Goal: Task Accomplishment & Management: Manage account settings

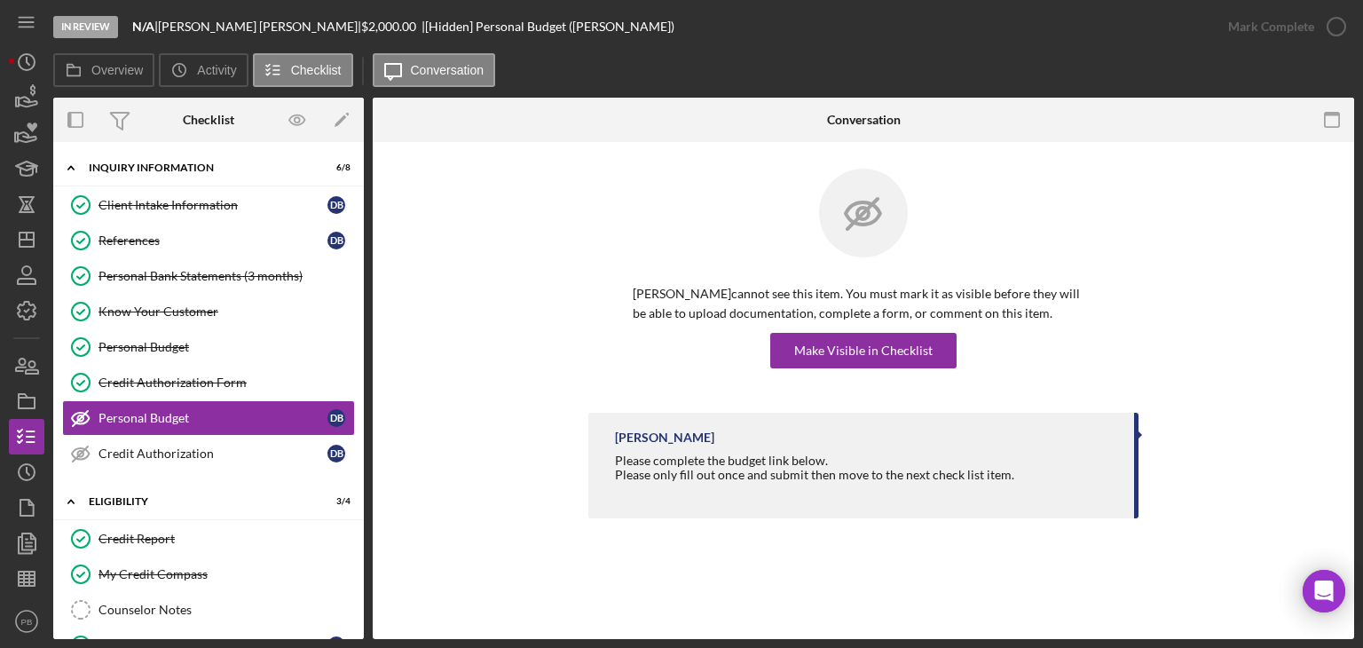
scroll to position [602, 0]
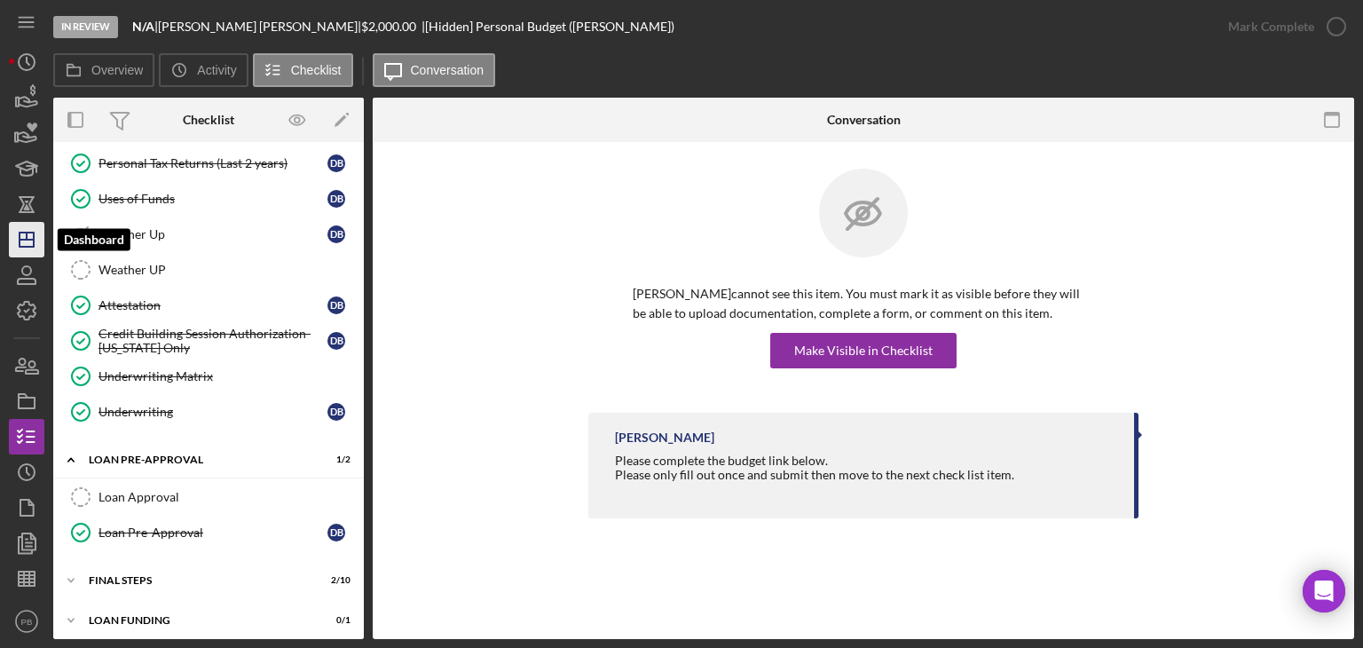
click at [32, 236] on icon "Icon/Dashboard" at bounding box center [26, 239] width 44 height 44
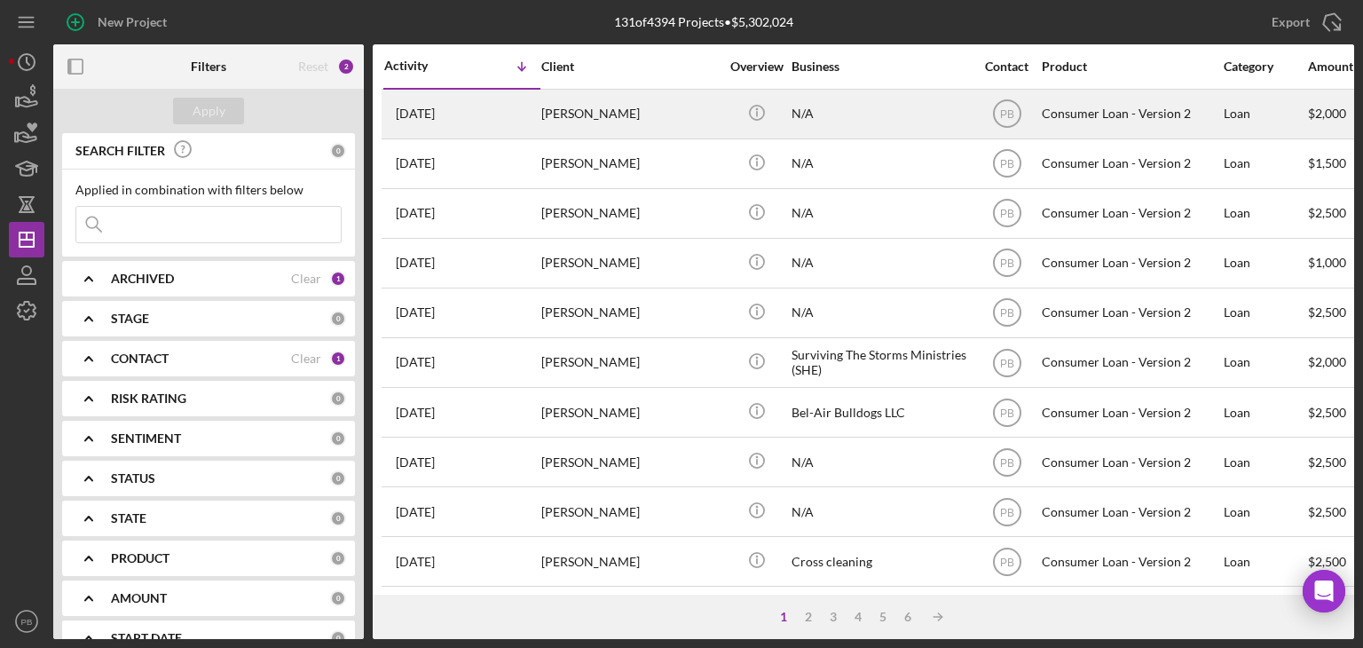
click at [575, 107] on div "[PERSON_NAME]" at bounding box center [629, 113] width 177 height 47
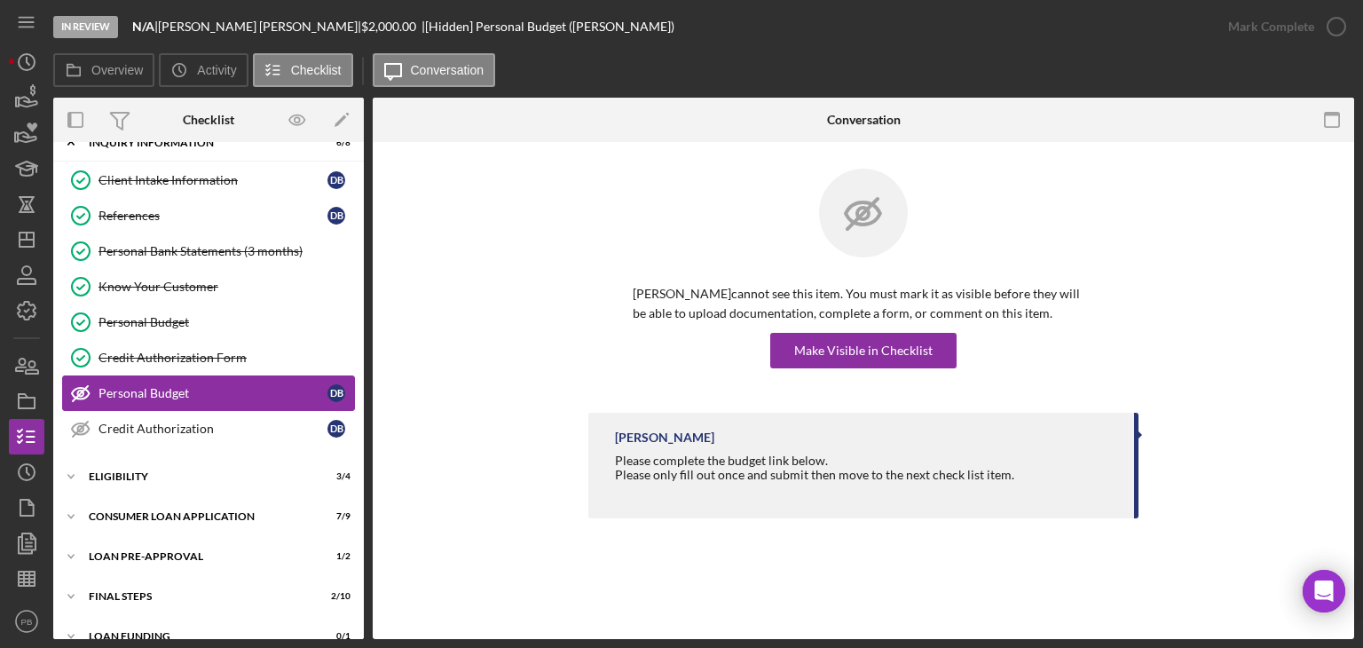
scroll to position [46, 0]
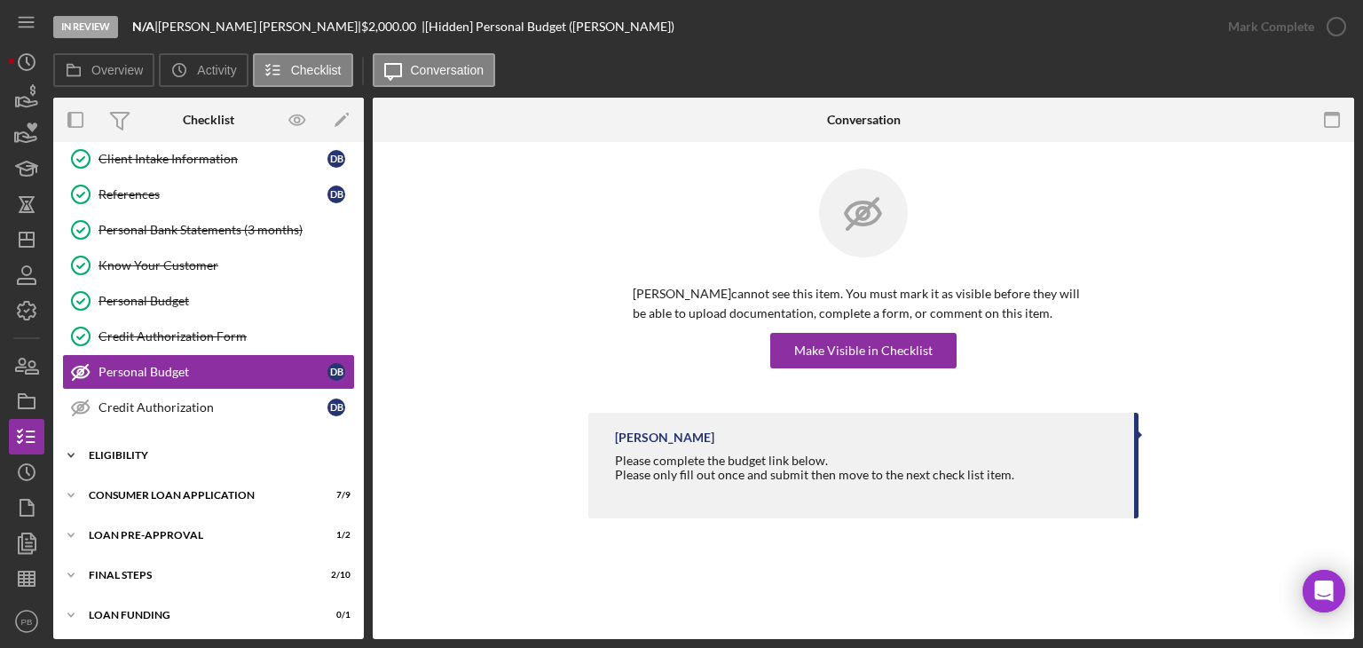
click at [135, 444] on div "Icon/Expander Eligibility 3 / 4" at bounding box center [208, 454] width 310 height 35
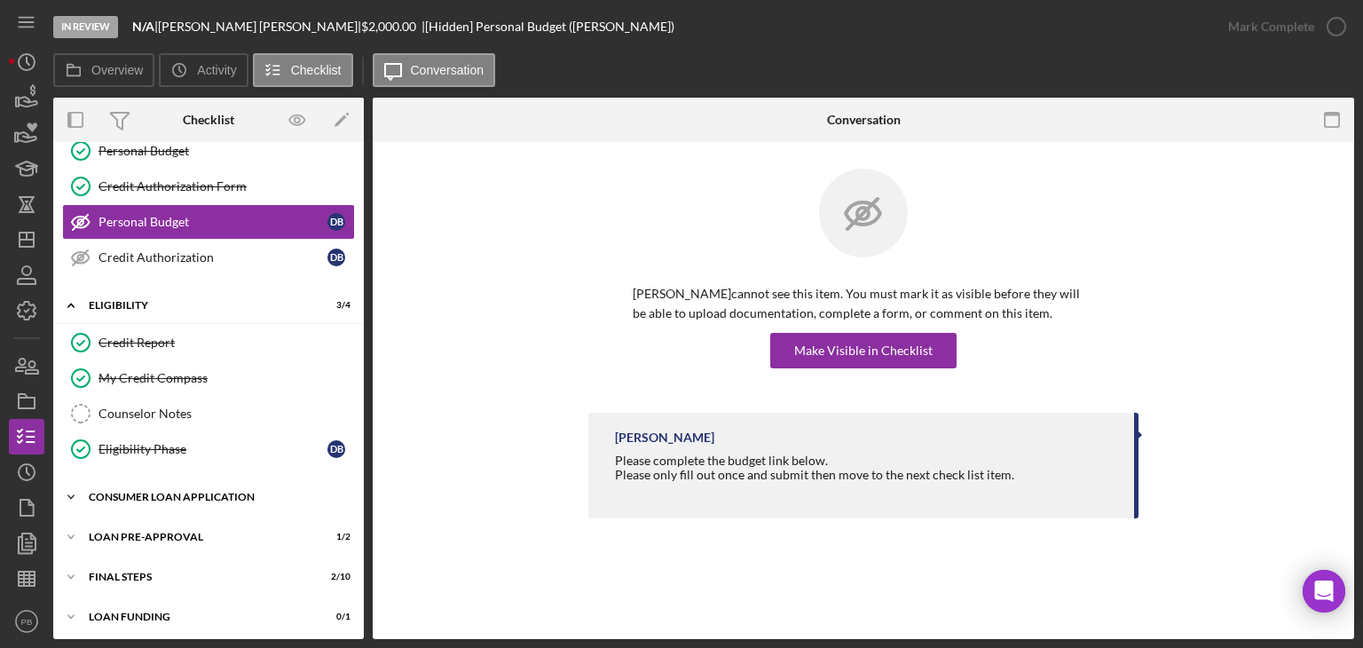
click at [184, 495] on div "Consumer Loan Application" at bounding box center [215, 496] width 253 height 11
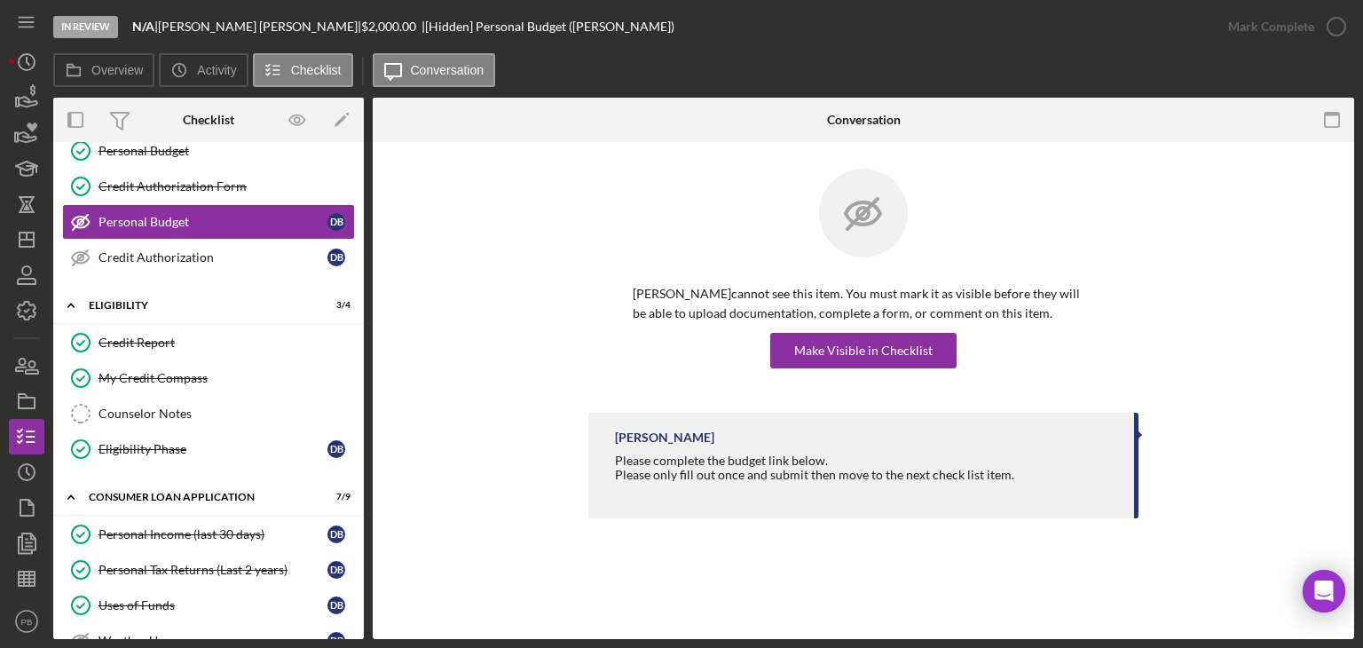
scroll to position [522, 0]
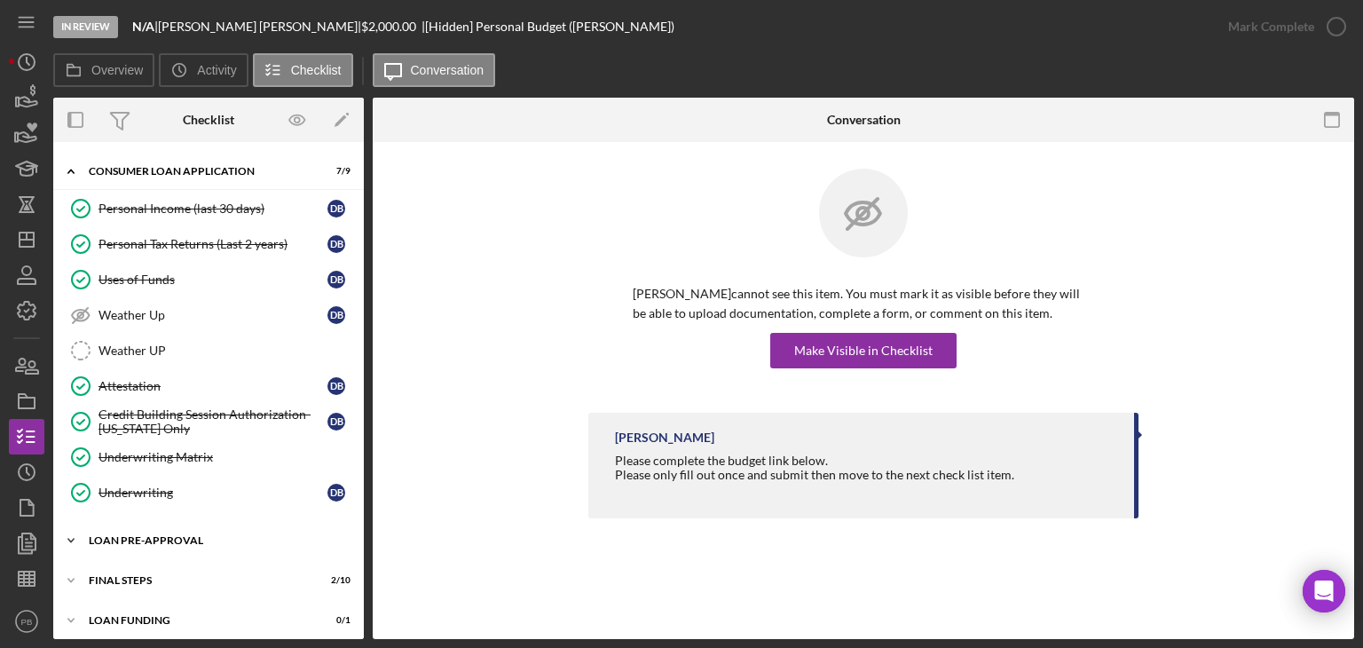
click at [162, 535] on div "Loan Pre-Approval" at bounding box center [215, 540] width 253 height 11
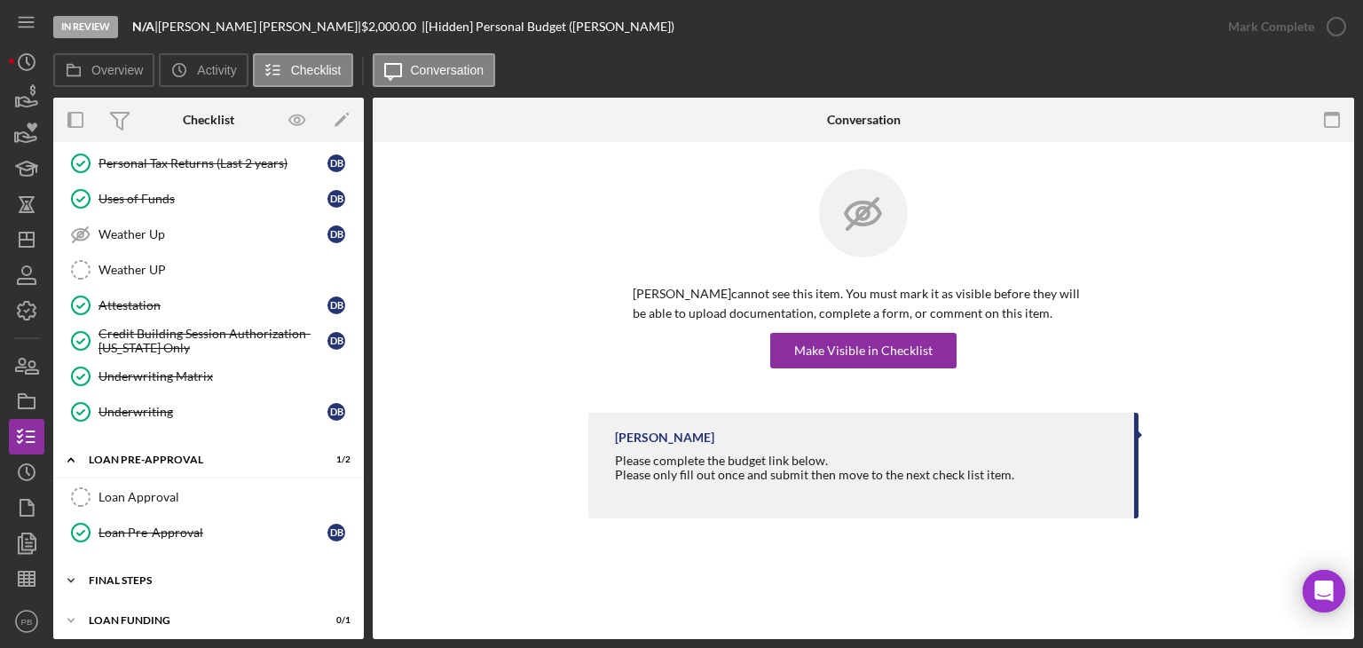
click at [149, 575] on div "FINAL STEPS" at bounding box center [215, 580] width 253 height 11
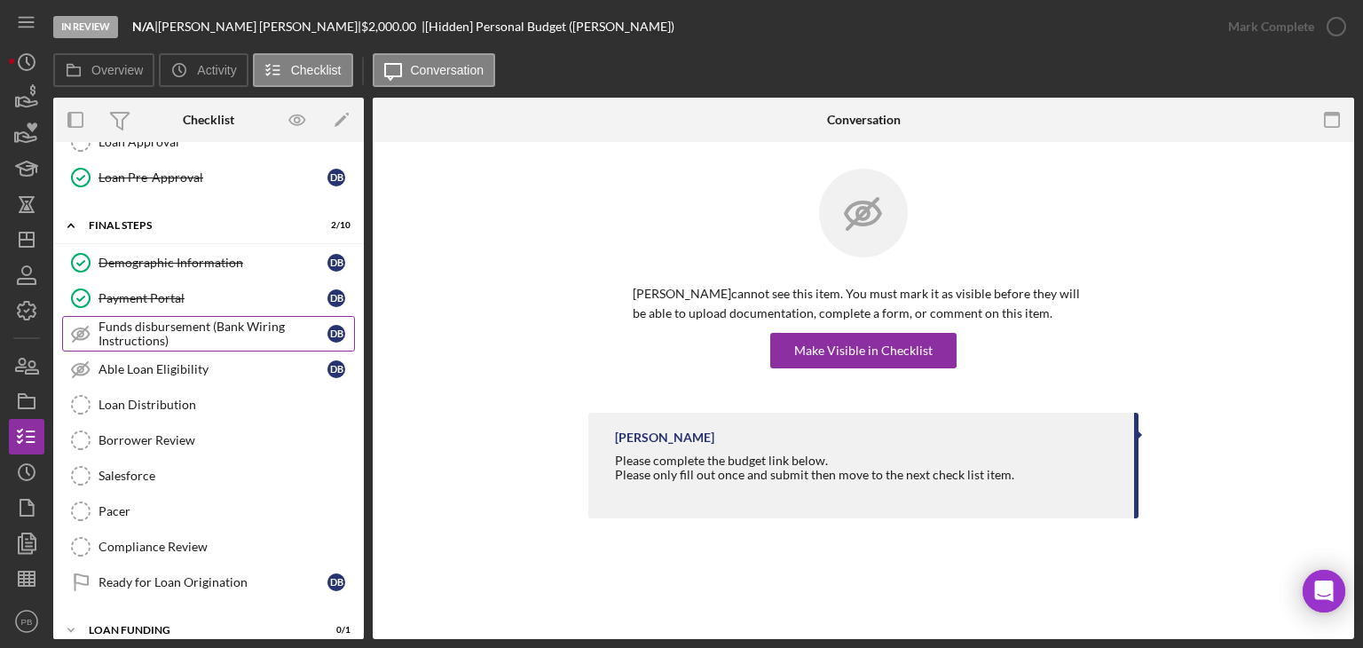
scroll to position [963, 0]
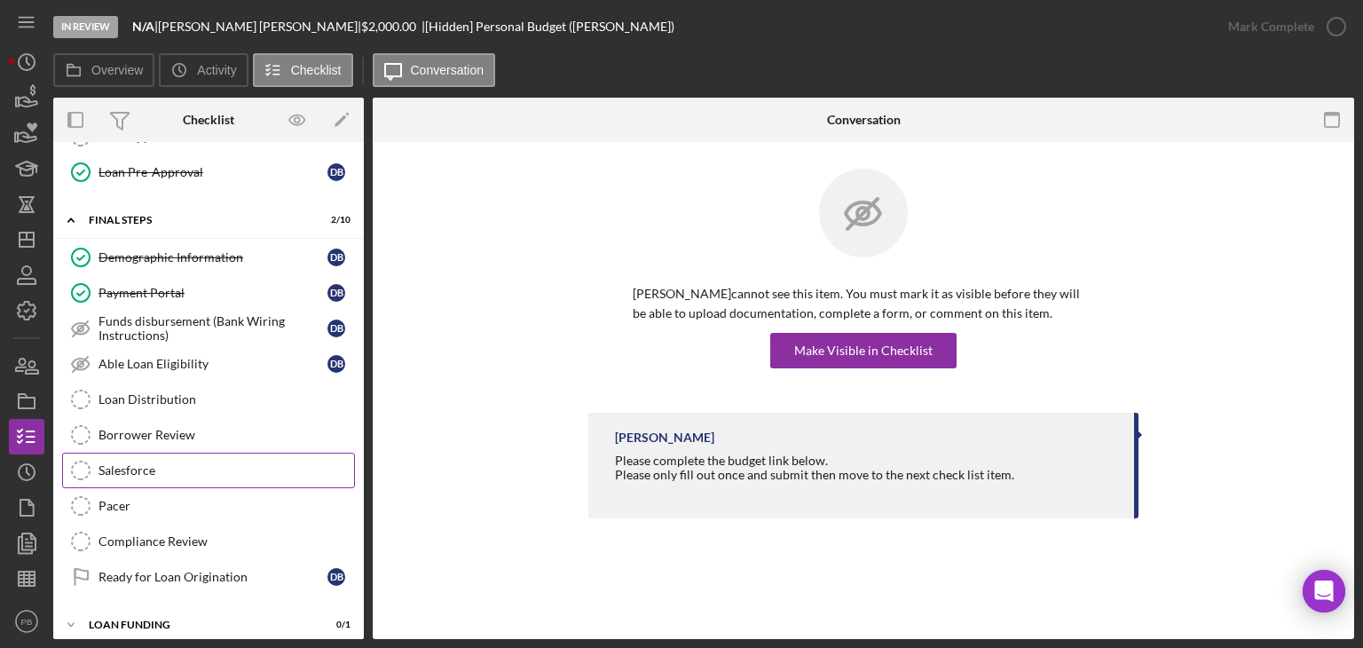
click at [145, 466] on link "Salesforce Salesforce" at bounding box center [208, 469] width 293 height 35
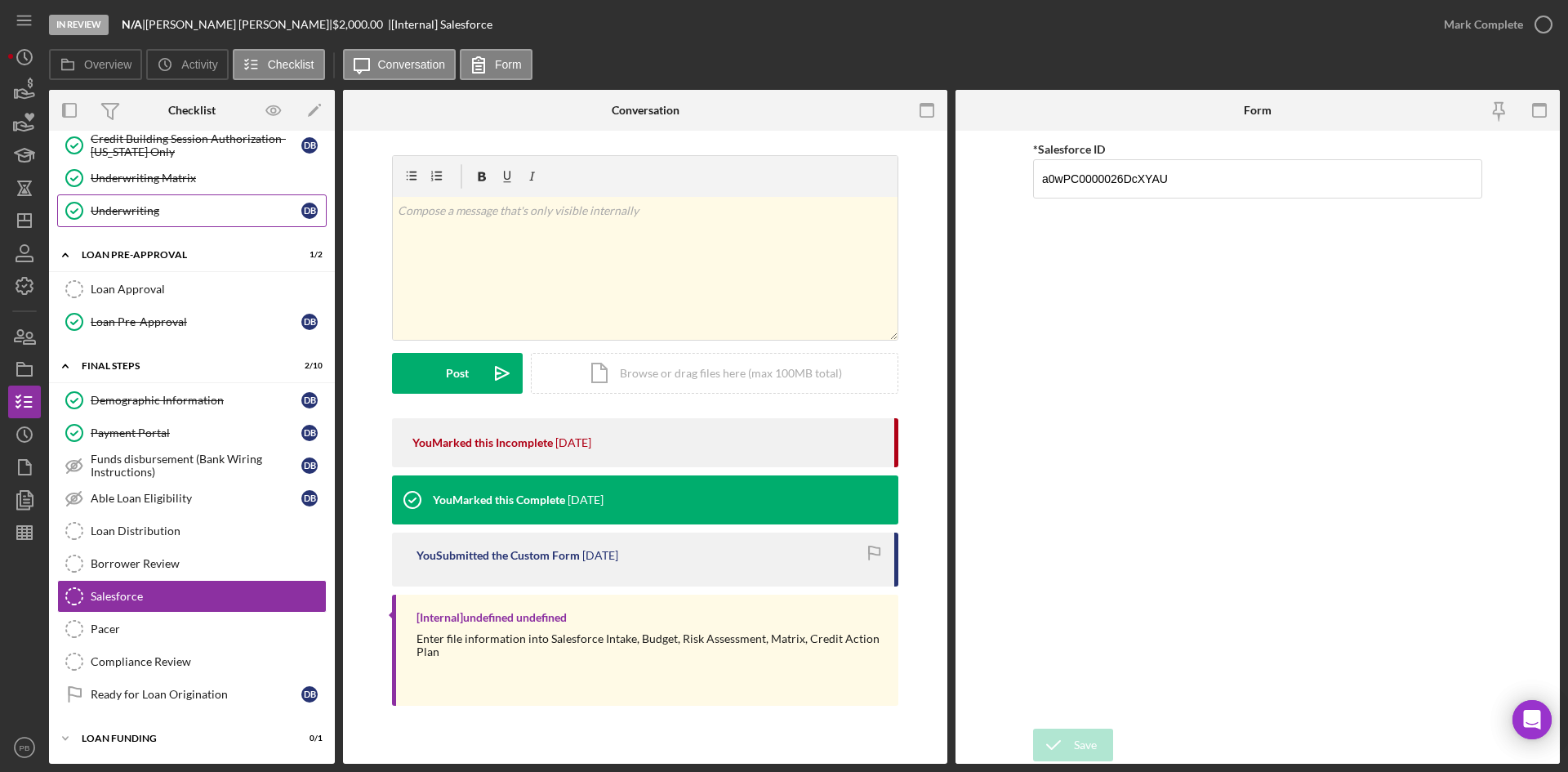
scroll to position [396, 0]
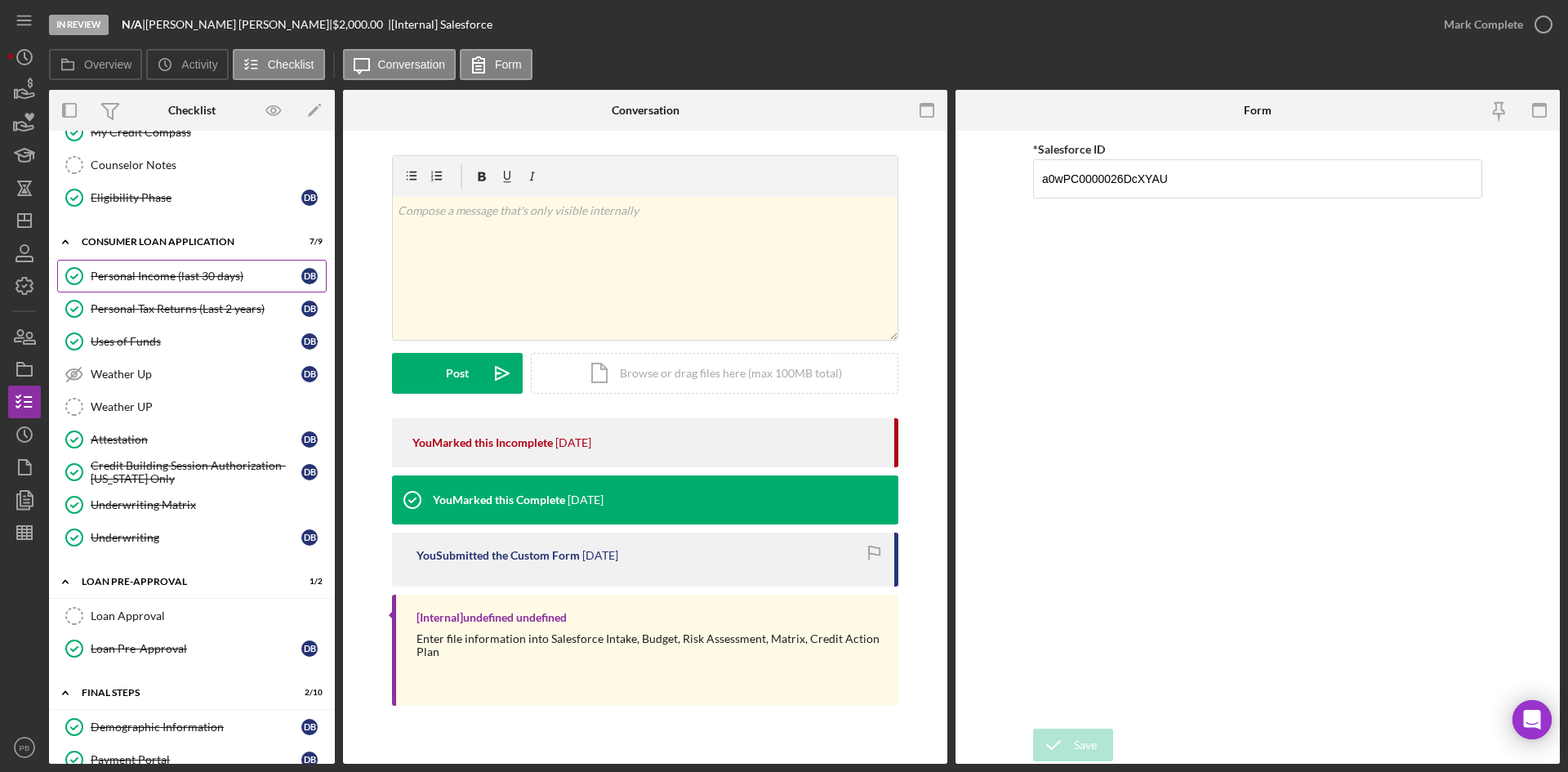
click at [153, 271] on div "Personal Income (last 30 days)" at bounding box center [195, 276] width 211 height 13
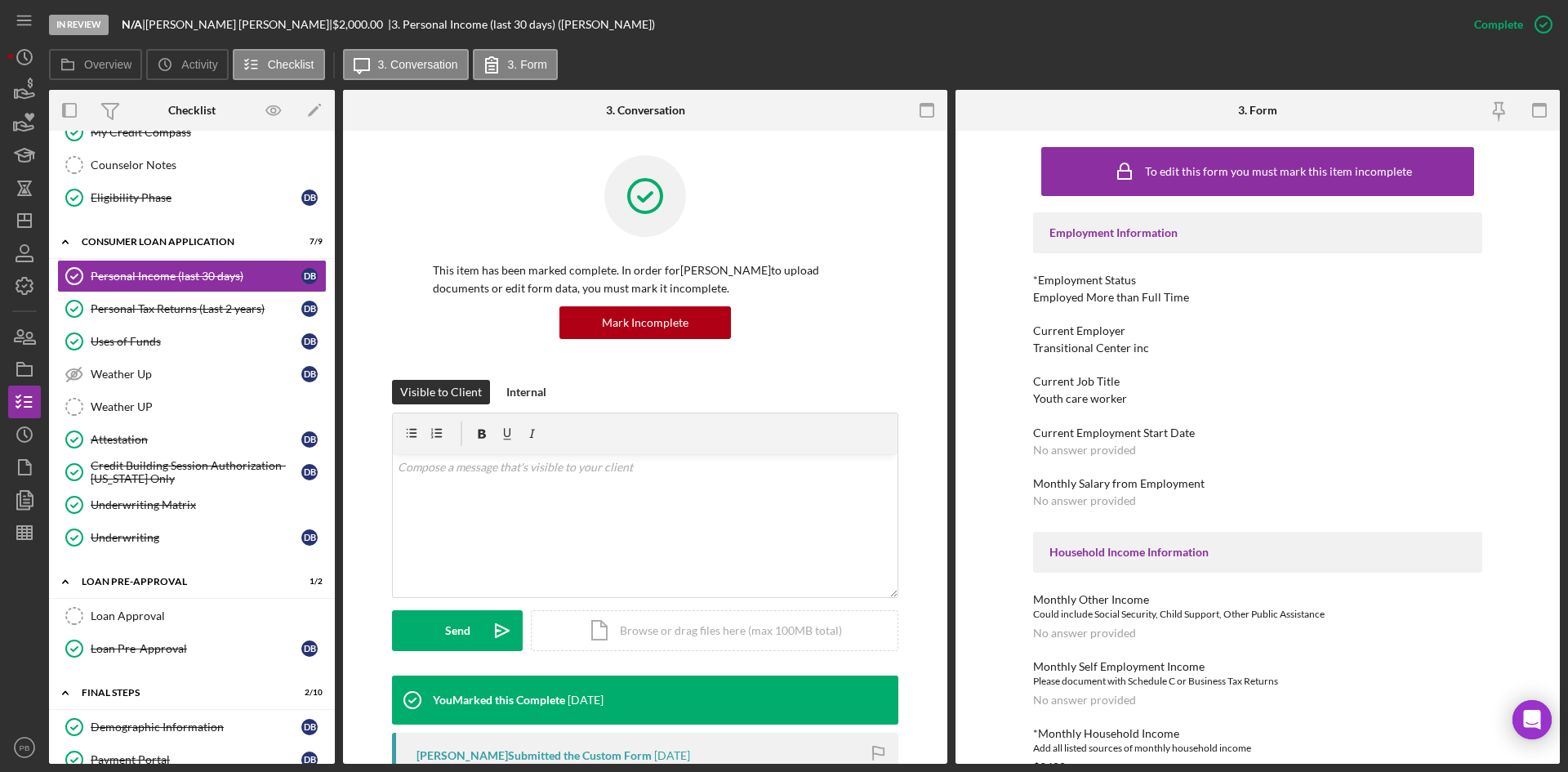
scroll to position [313, 0]
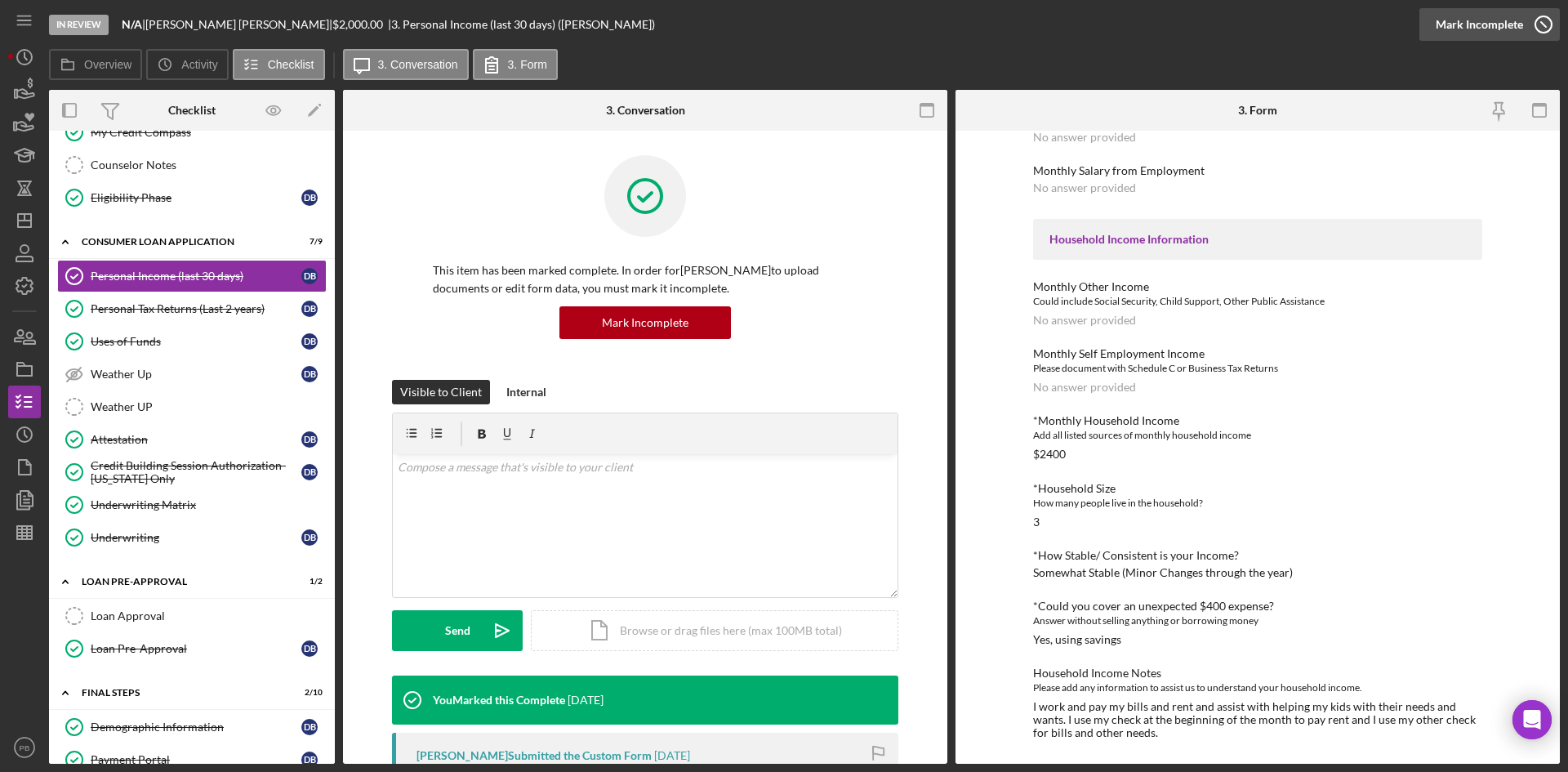
click at [1254, 20] on div "Mark Incomplete" at bounding box center [1480, 24] width 87 height 32
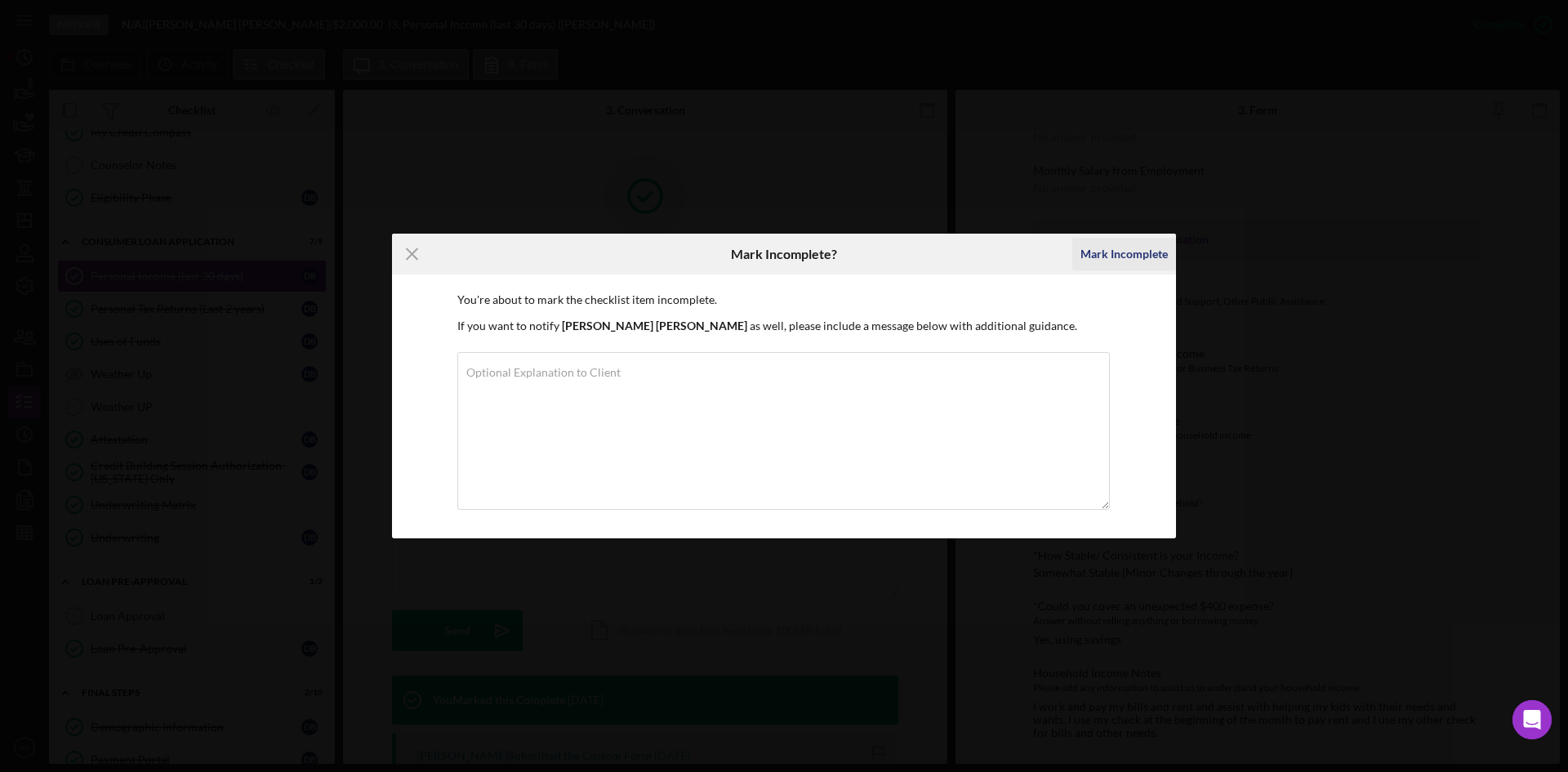
click at [1104, 257] on div "Mark Incomplete" at bounding box center [1124, 253] width 87 height 32
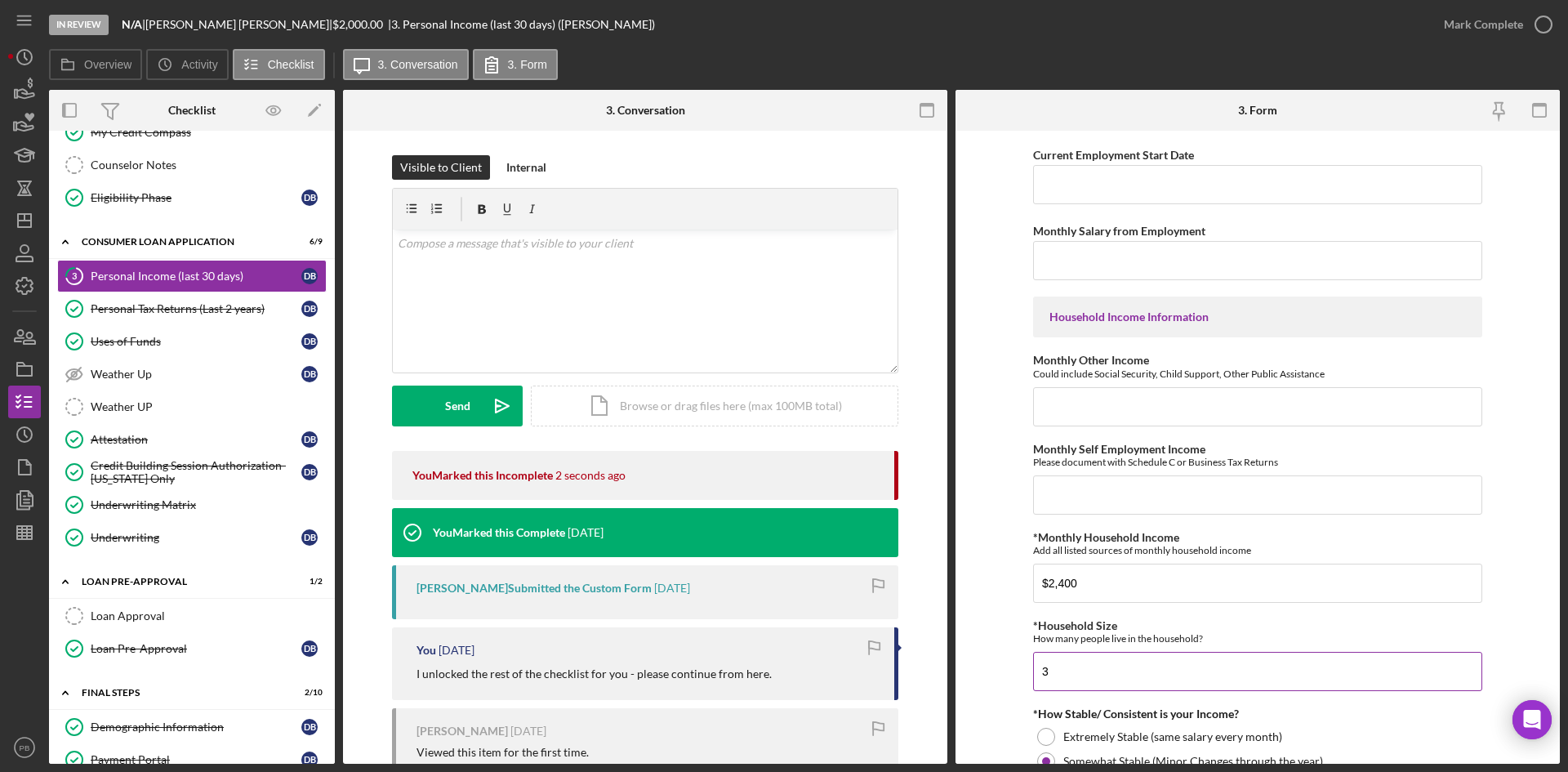
scroll to position [654, 0]
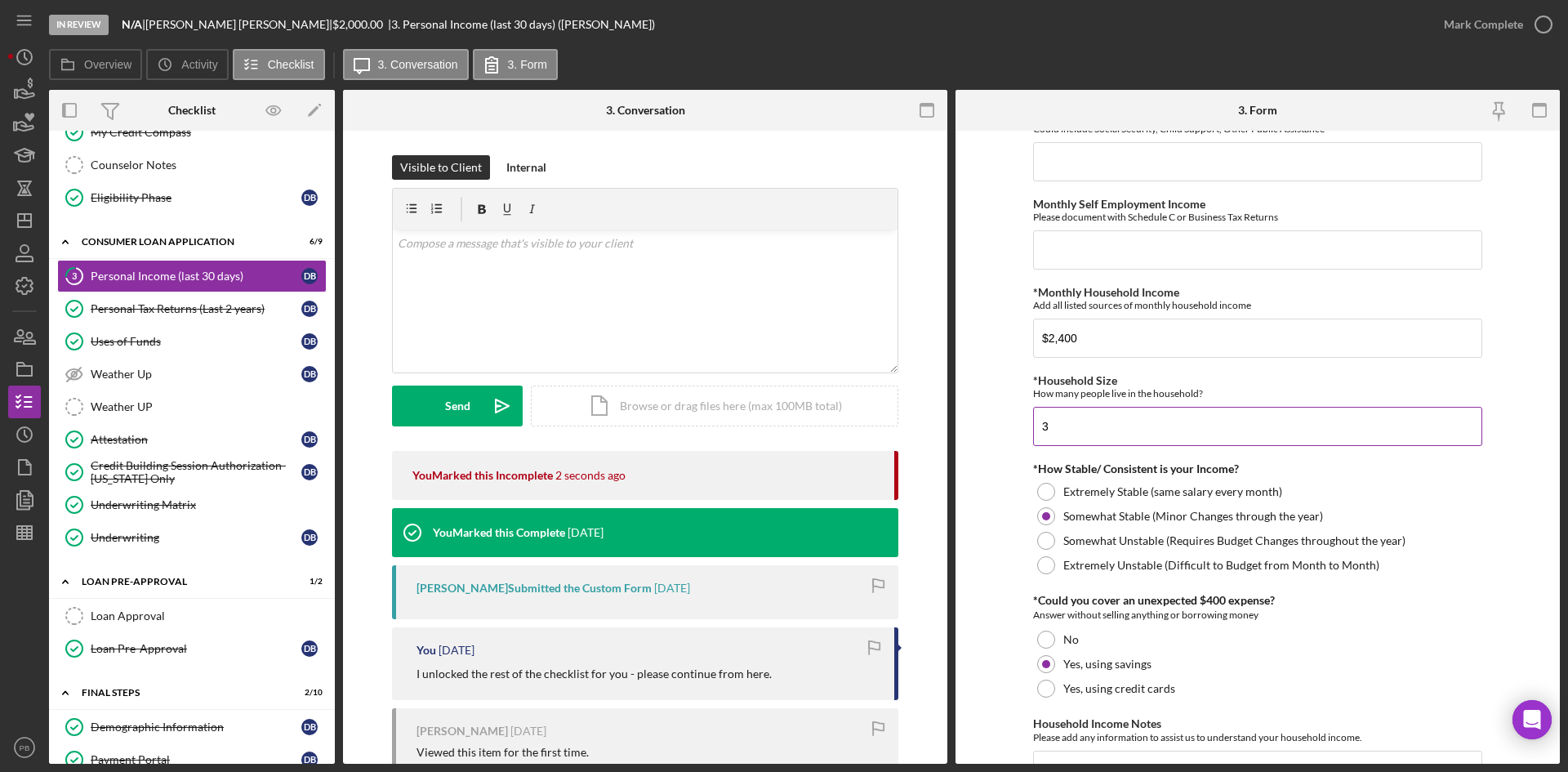
click at [1085, 422] on input "3" at bounding box center [1258, 427] width 449 height 40
click at [1082, 432] on input "3" at bounding box center [1258, 427] width 449 height 40
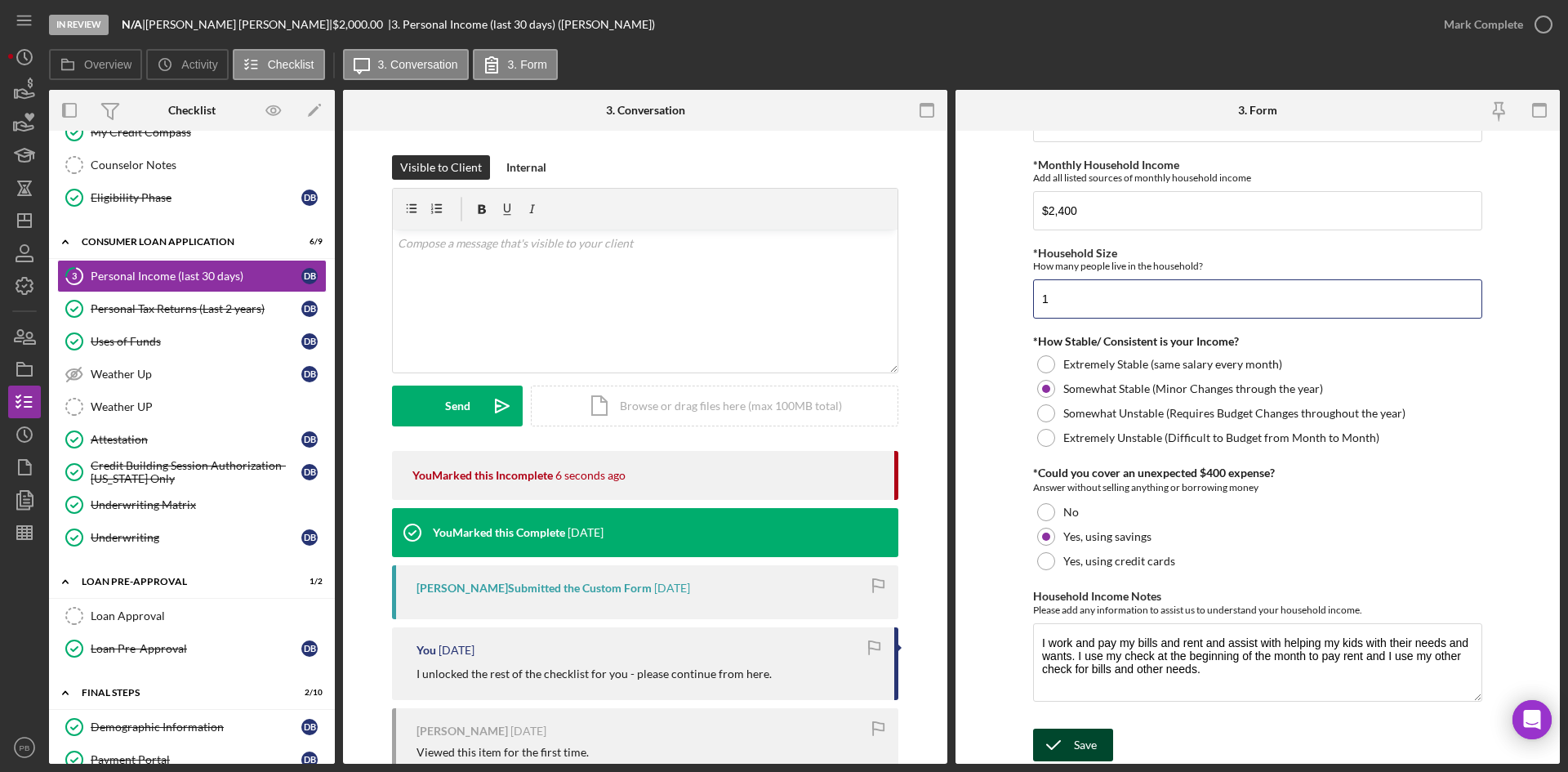
type input "1"
click at [1078, 596] on div "Save" at bounding box center [1086, 744] width 23 height 32
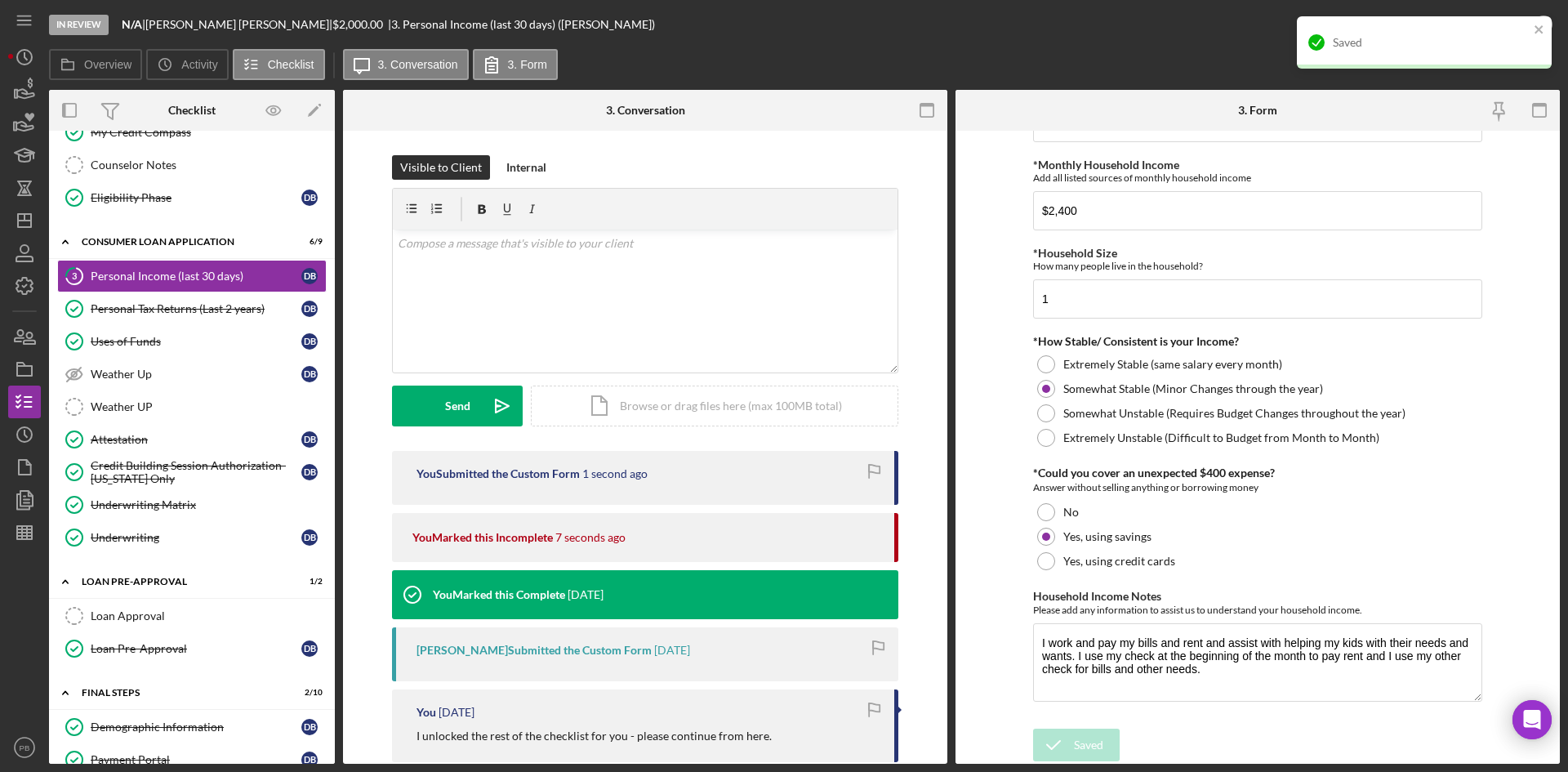
click at [1254, 31] on div "Saved" at bounding box center [1424, 42] width 255 height 53
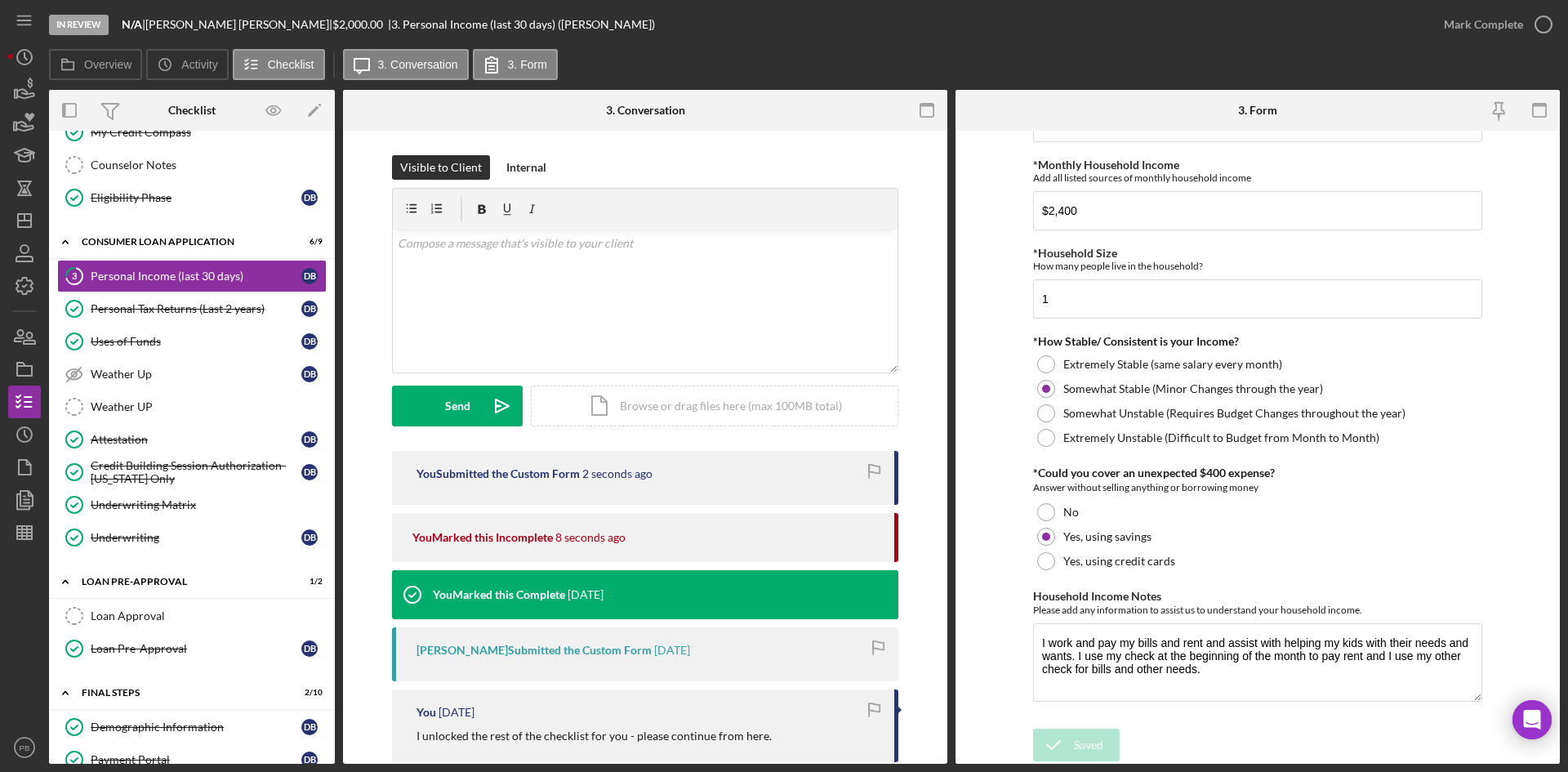
click at [1254, 29] on div "In Review N/A | [PERSON_NAME] | $2,000.00 | 3. Personal Income (last 30 days) (…" at bounding box center [784, 386] width 1568 height 772
click at [1254, 25] on div "Mark Complete" at bounding box center [1483, 24] width 79 height 32
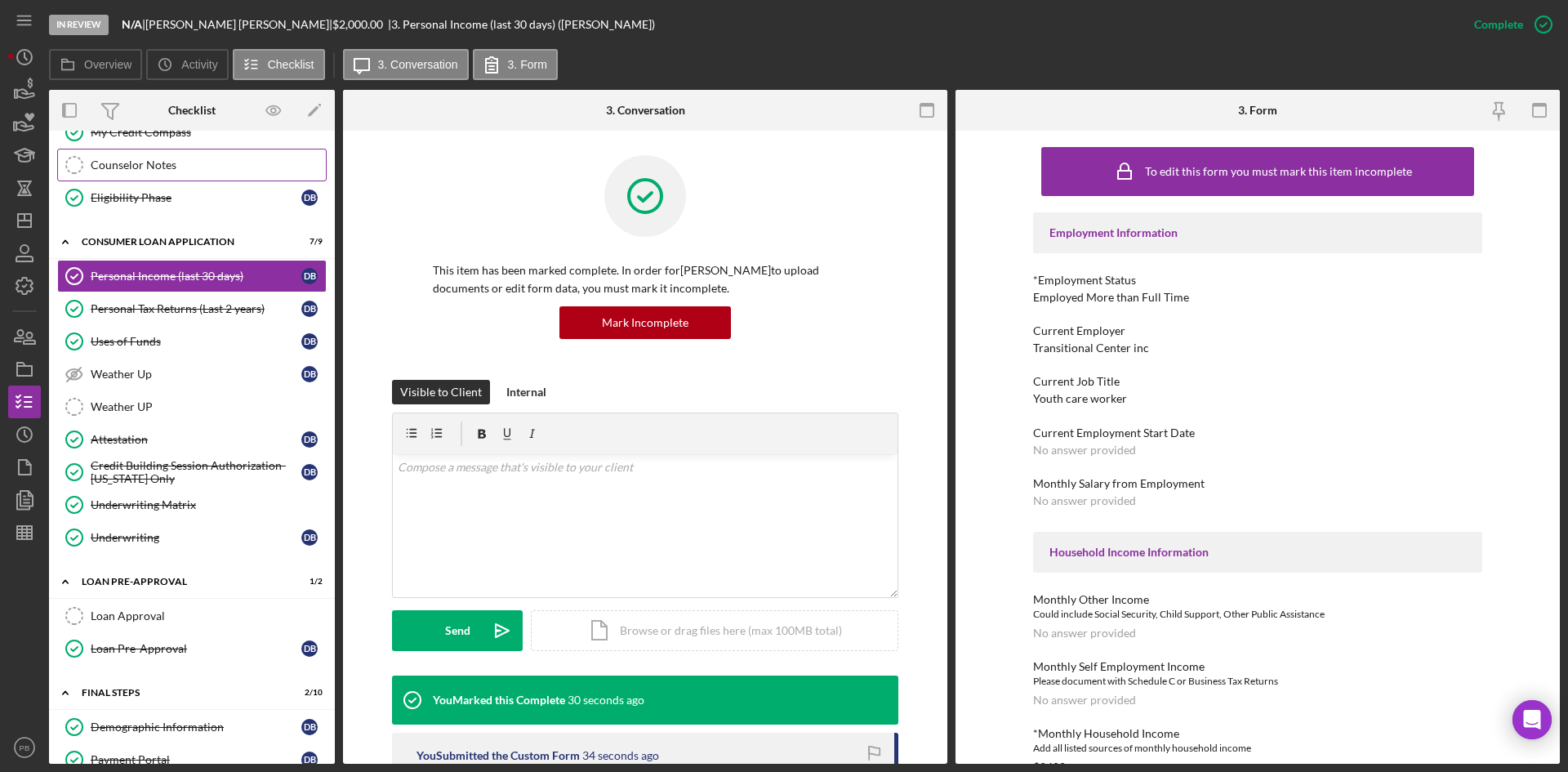
scroll to position [0, 0]
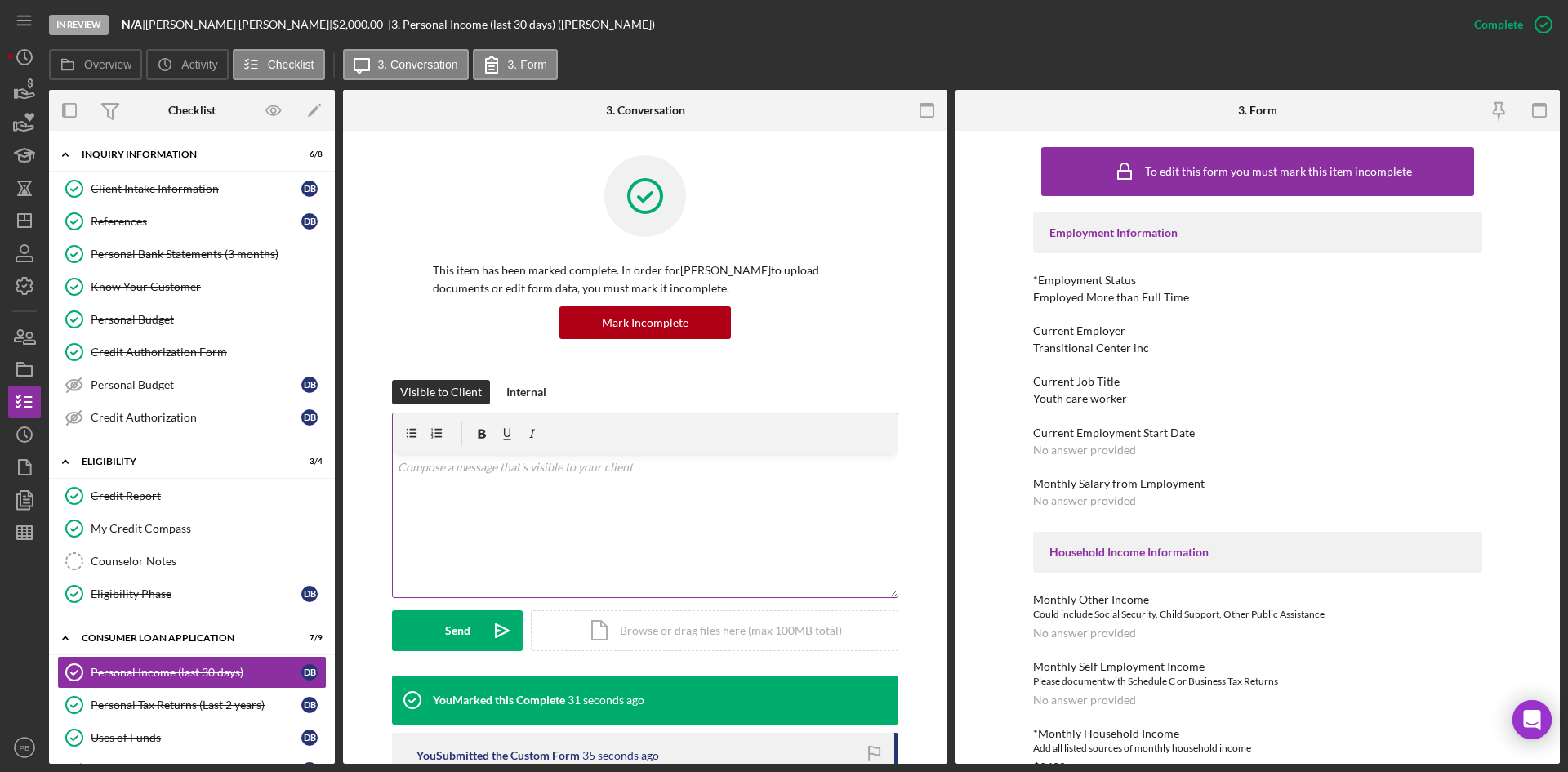
click at [609, 525] on div "v Color teal Color pink Remove color Add row above Add row below Add column bef…" at bounding box center [645, 525] width 505 height 143
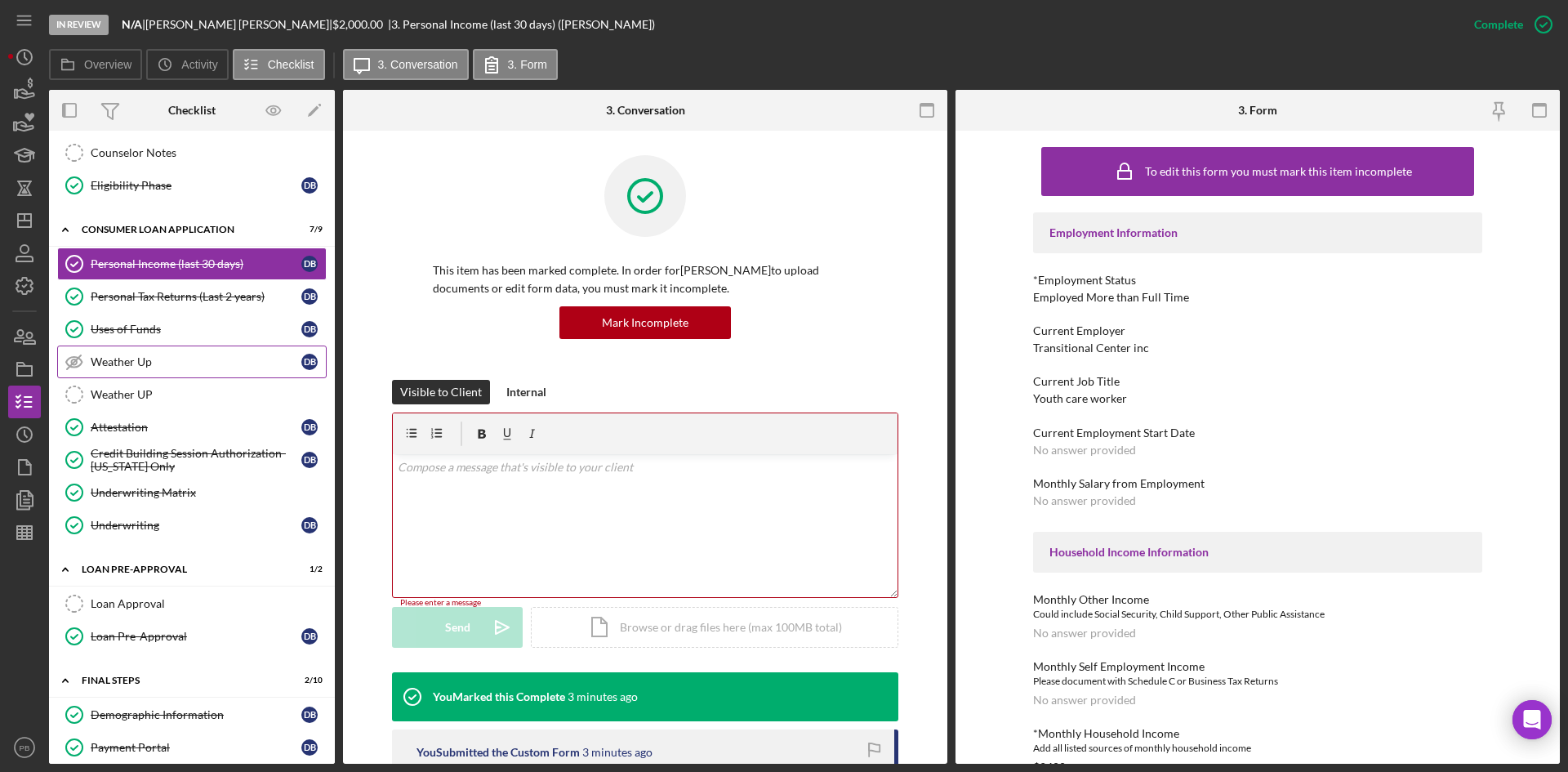
scroll to position [490, 0]
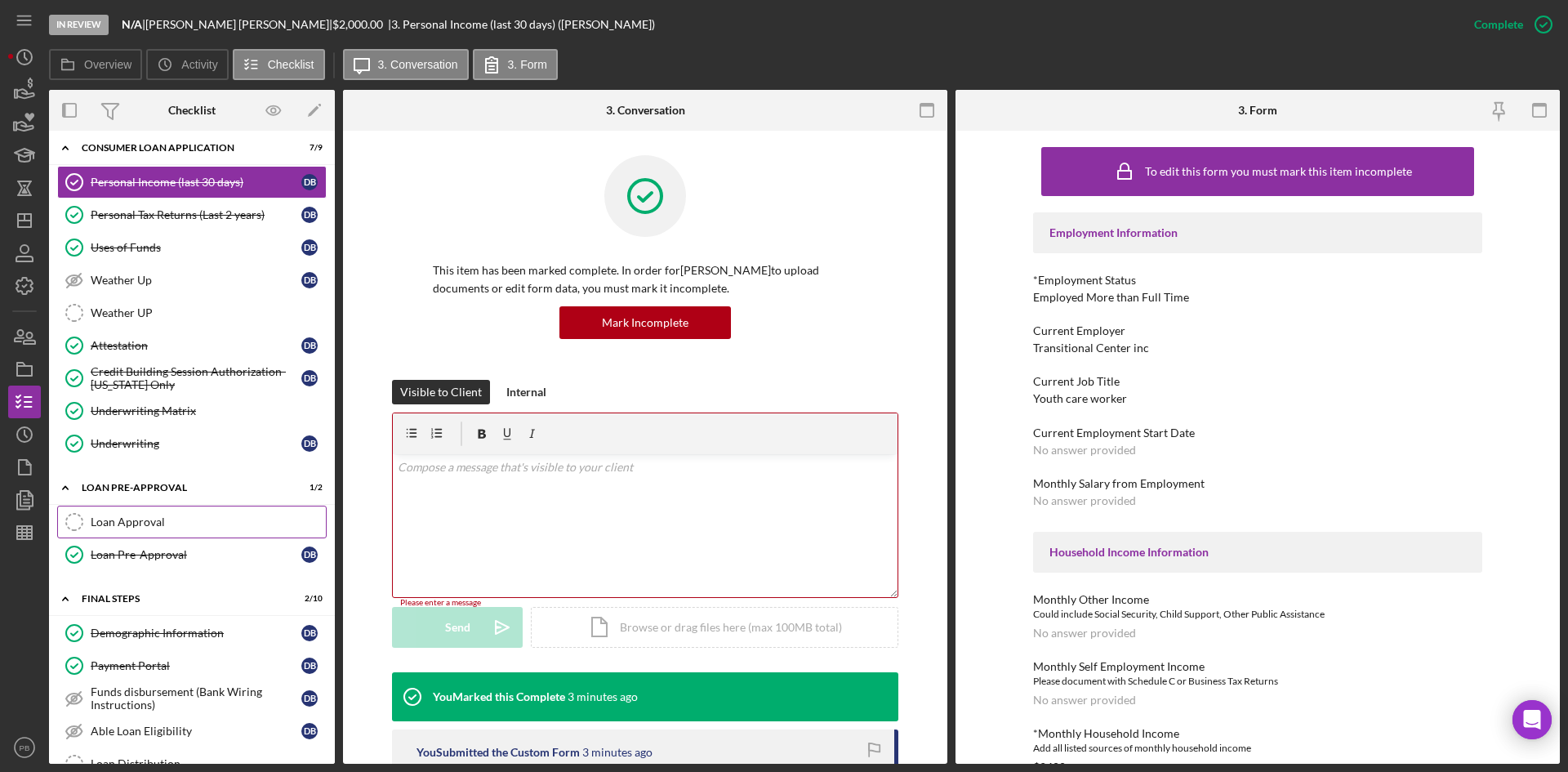
click at [144, 530] on link "Loan Approval Loan Approval" at bounding box center [192, 521] width 270 height 32
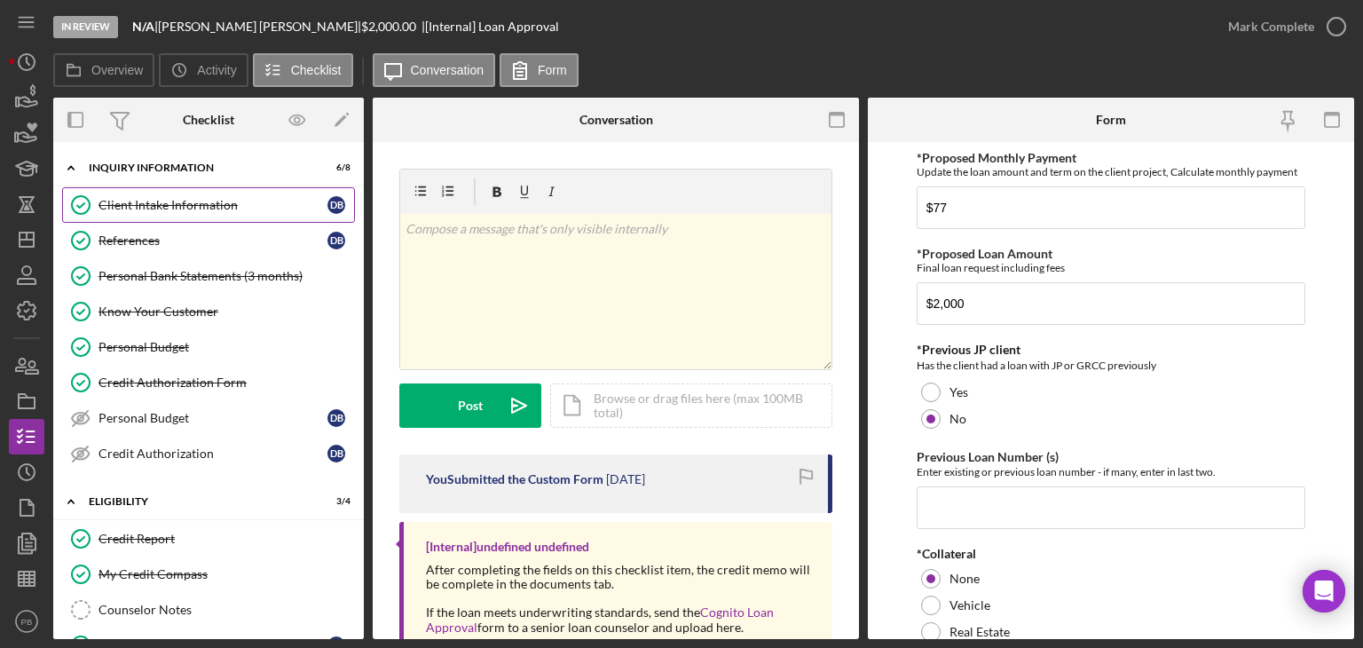
click at [189, 203] on div "Client Intake Information" at bounding box center [212, 205] width 229 height 14
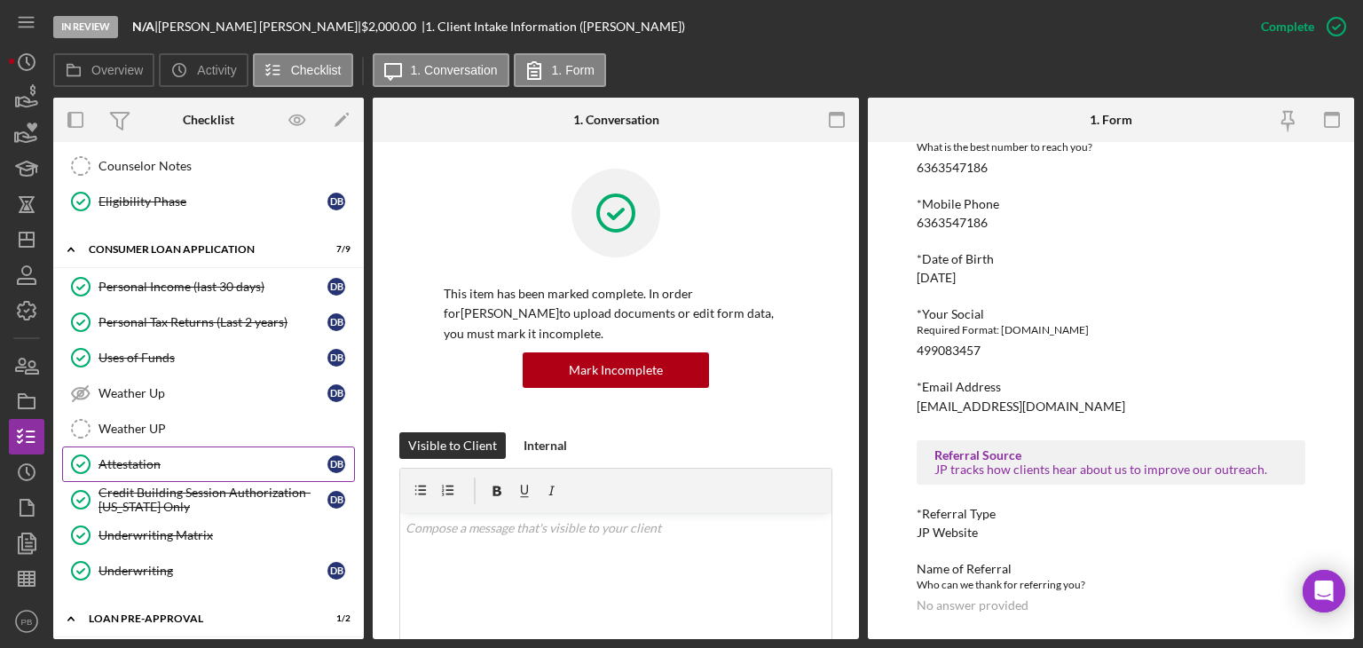
scroll to position [887, 0]
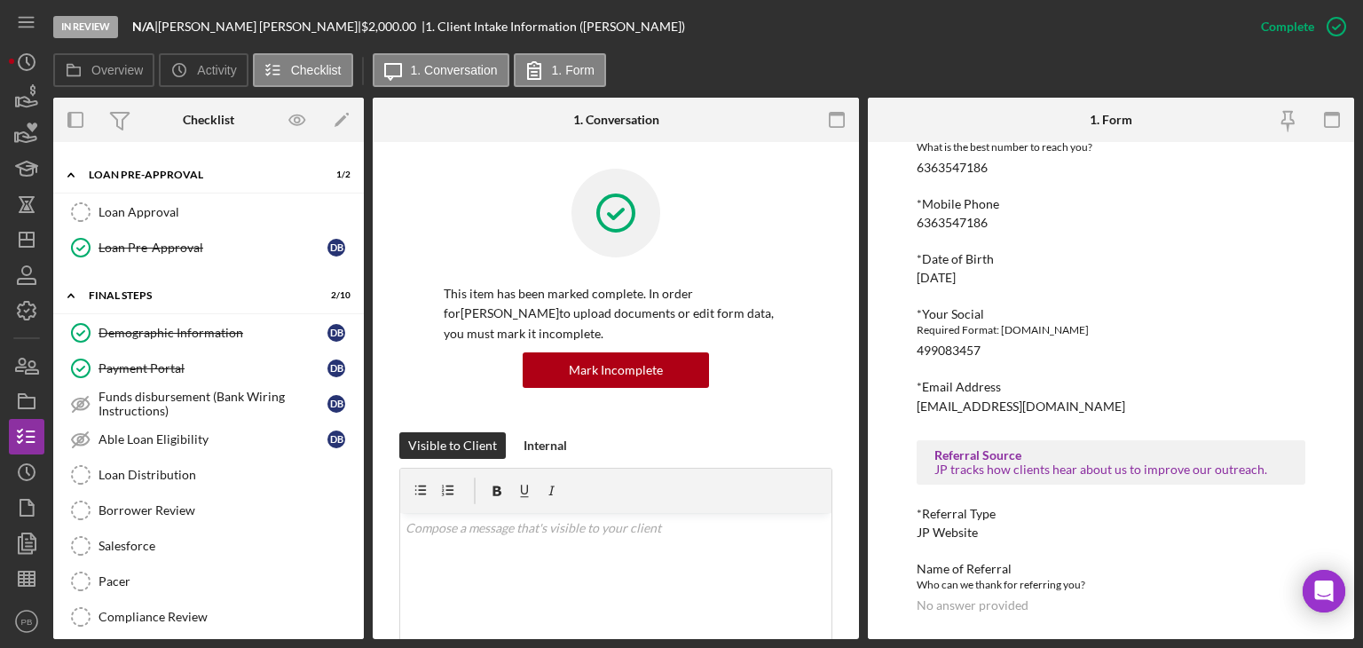
drag, startPoint x: 156, startPoint y: 498, endPoint x: 519, endPoint y: 419, distance: 371.3
click at [156, 503] on div "Borrower Review" at bounding box center [225, 510] width 255 height 14
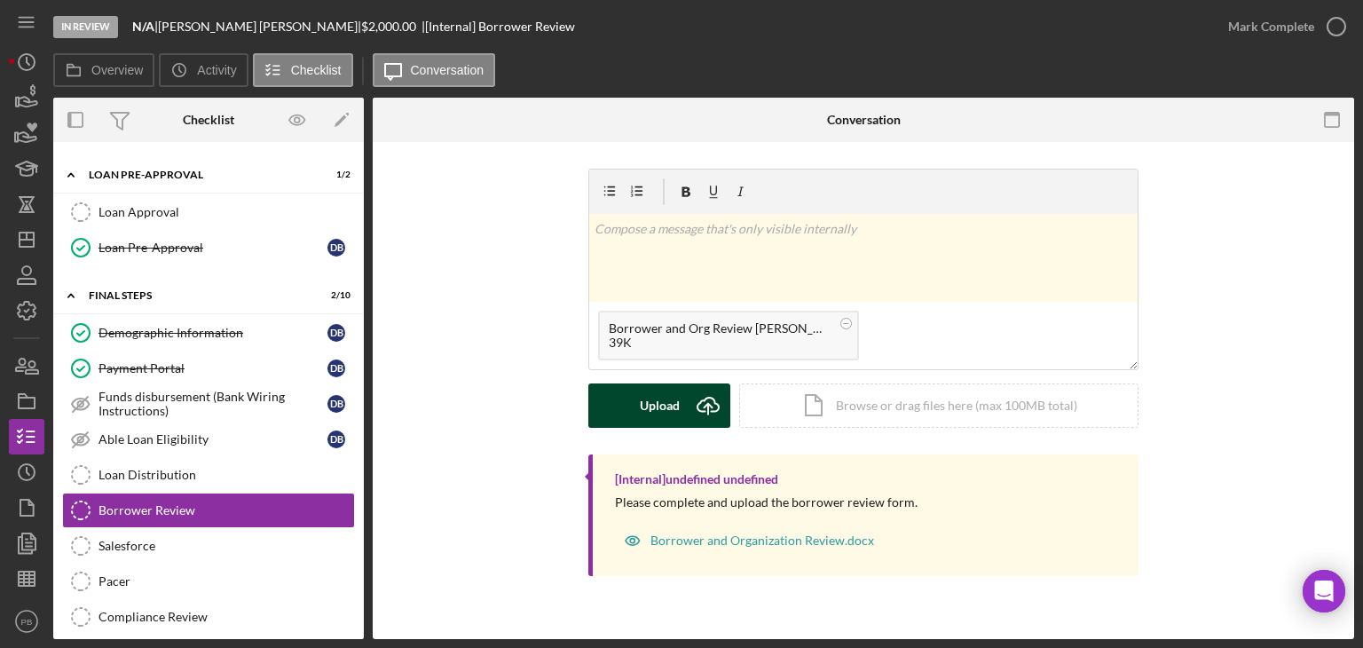
click at [637, 405] on button "Upload Icon/Upload" at bounding box center [659, 405] width 142 height 44
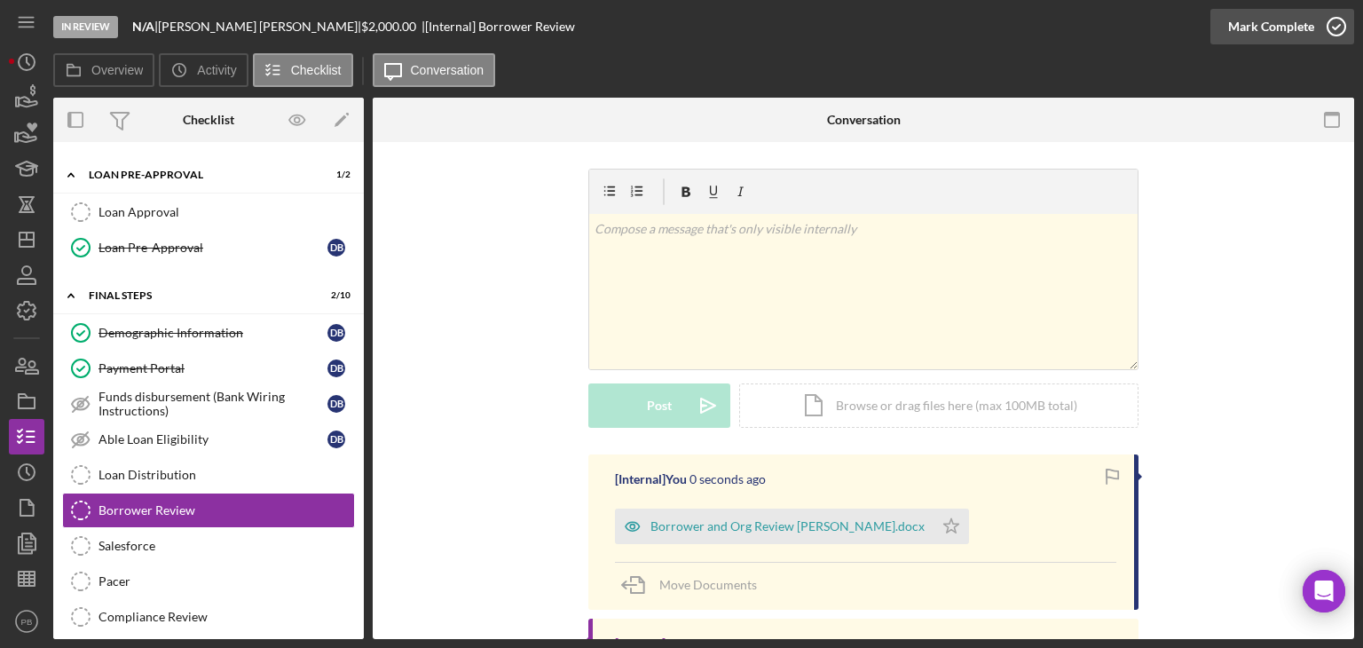
click at [1266, 31] on div "Mark Complete" at bounding box center [1271, 26] width 86 height 35
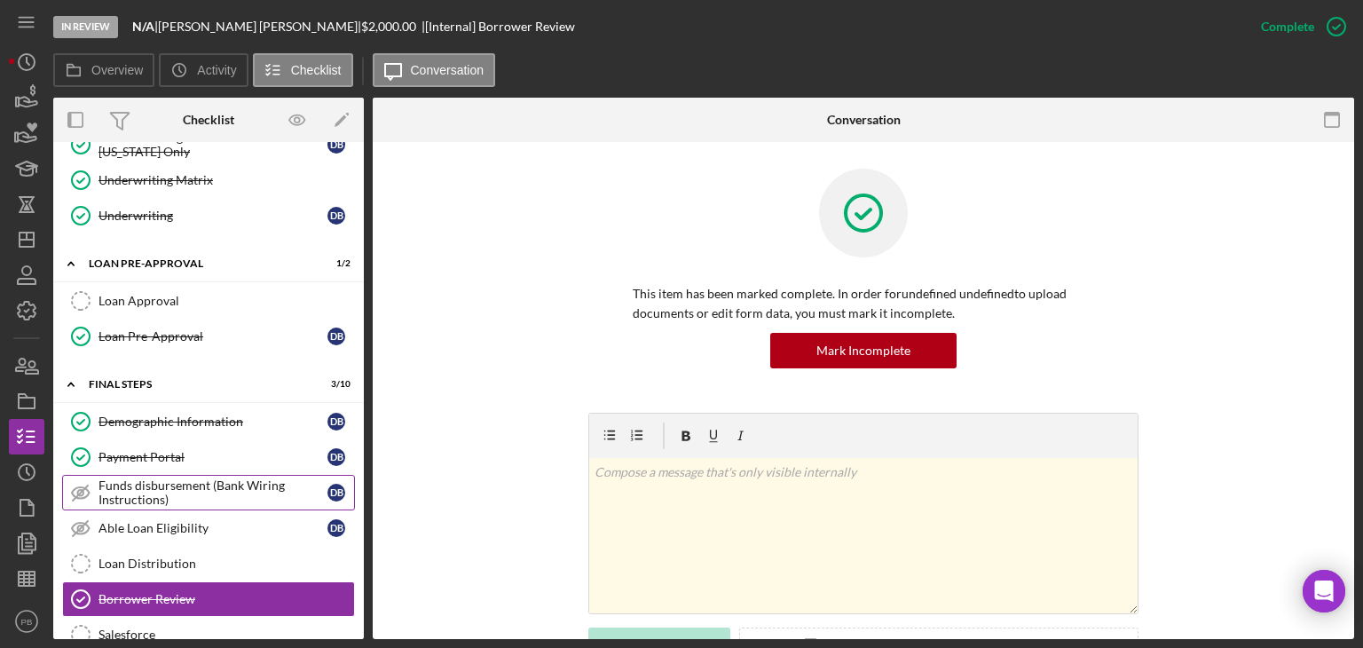
scroll to position [887, 0]
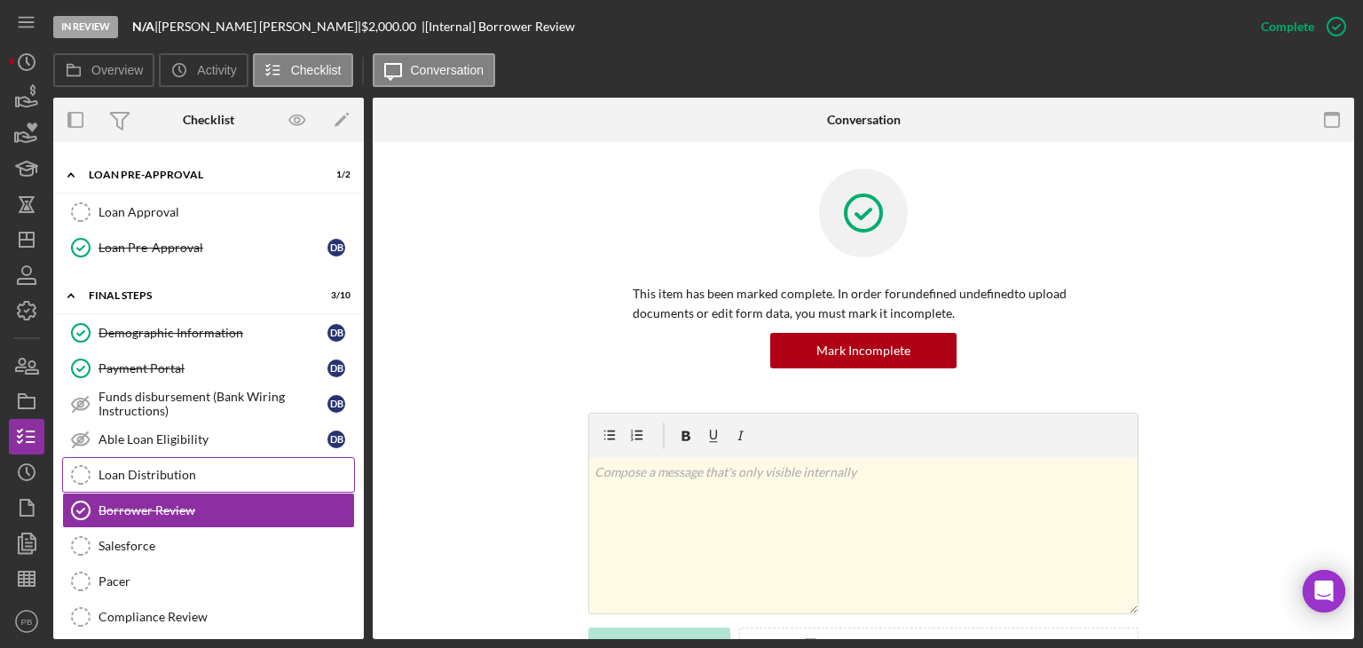
click at [149, 473] on link "Loan Distribution Loan Distribution" at bounding box center [208, 474] width 293 height 35
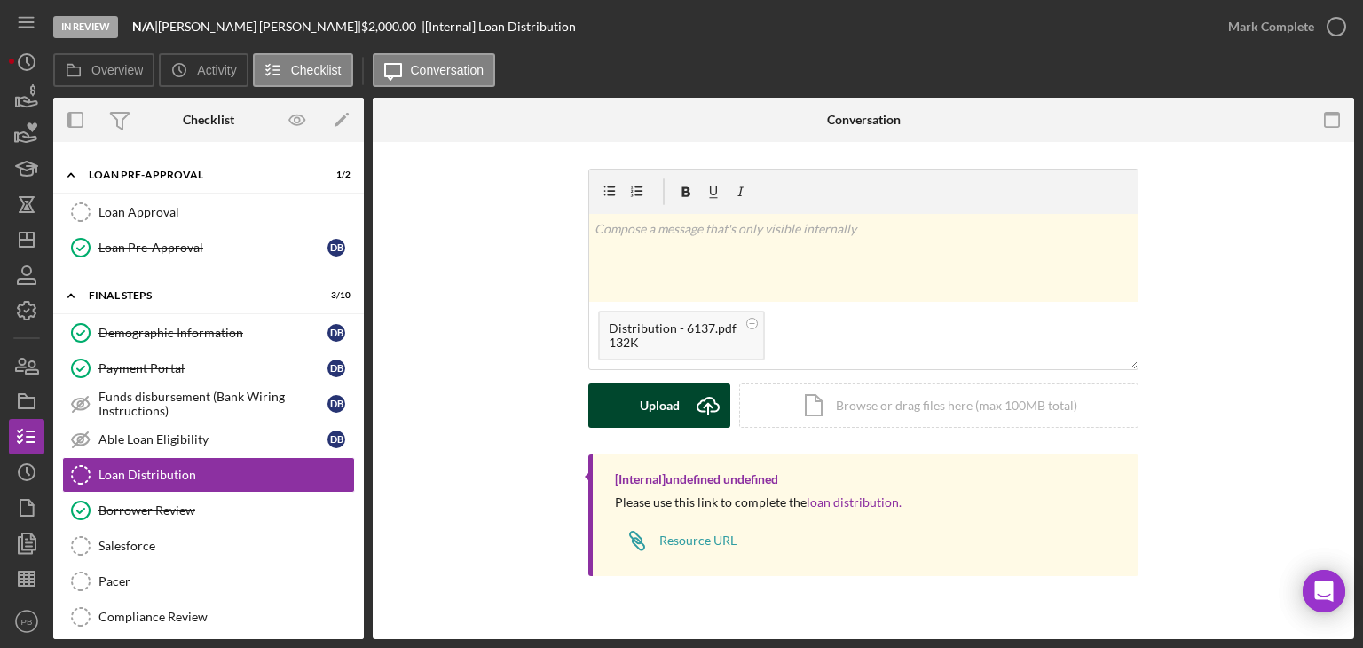
click at [653, 397] on div "Upload" at bounding box center [660, 405] width 40 height 44
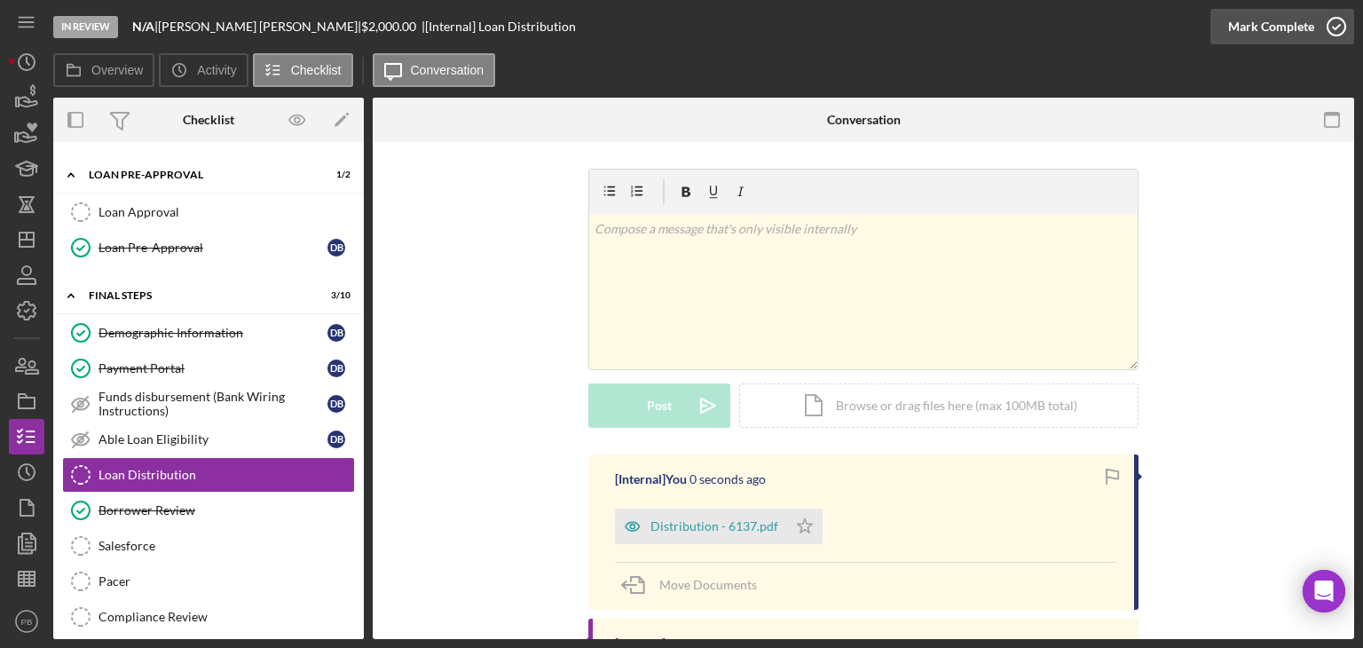
click at [1259, 29] on div "Mark Complete" at bounding box center [1271, 26] width 86 height 35
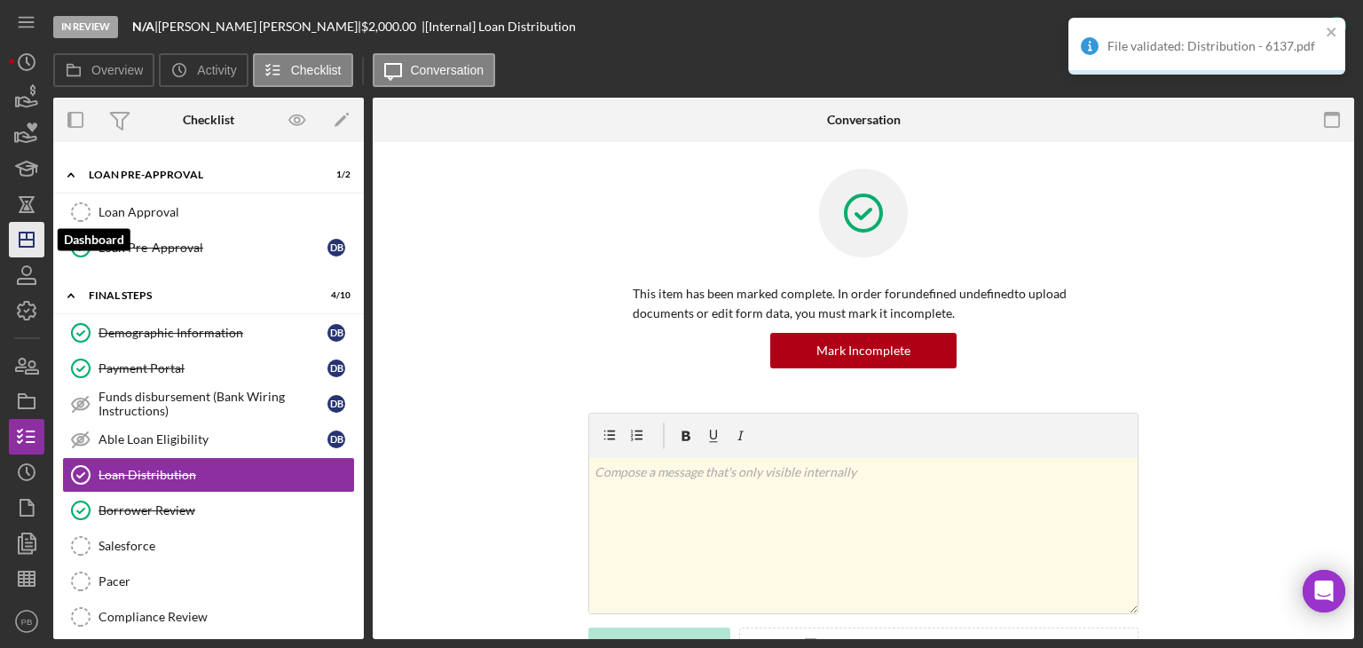
click at [27, 233] on line "button" at bounding box center [27, 235] width 0 height 7
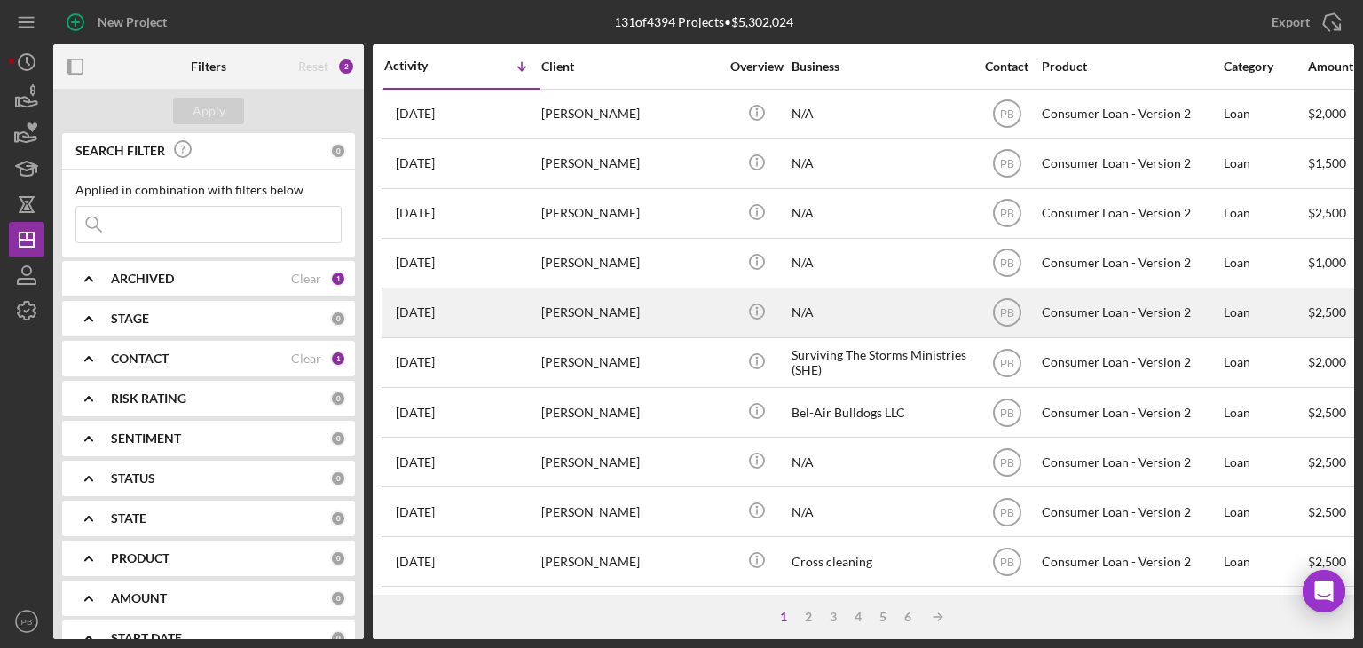
click at [593, 310] on div "[PERSON_NAME]" at bounding box center [629, 312] width 177 height 47
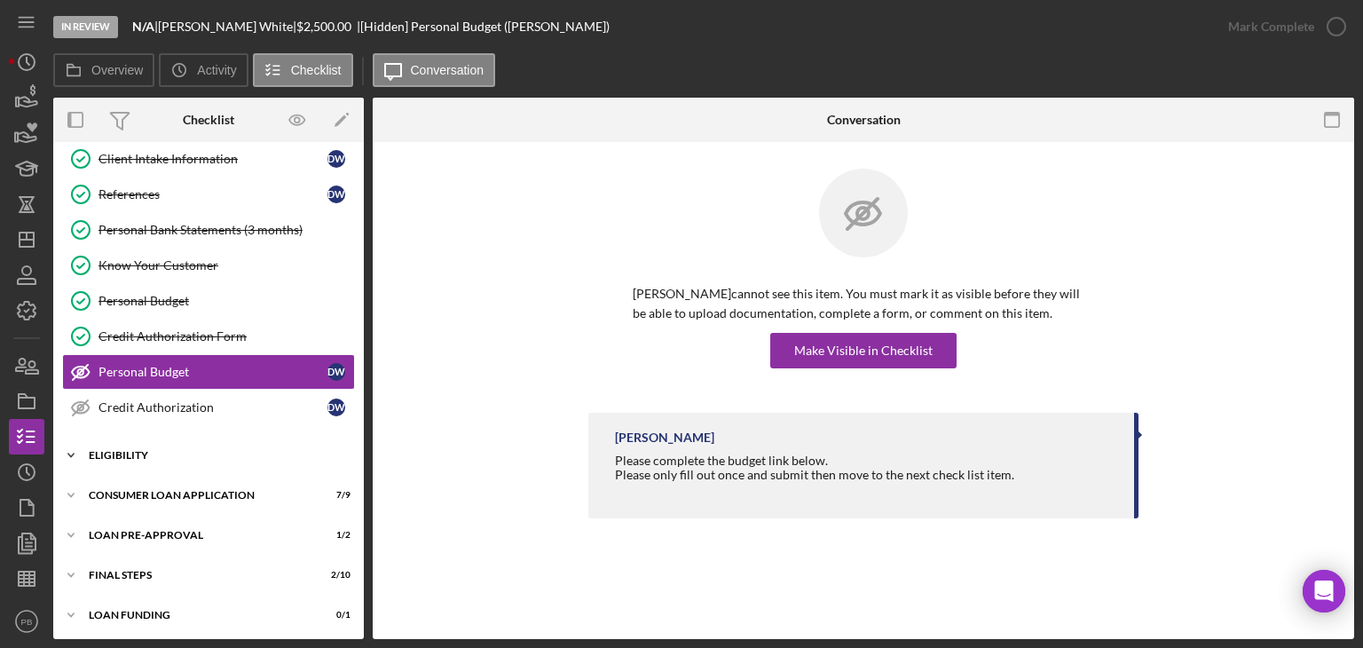
click at [145, 443] on div "Icon/Expander Eligibility 2 / 4" at bounding box center [208, 454] width 310 height 35
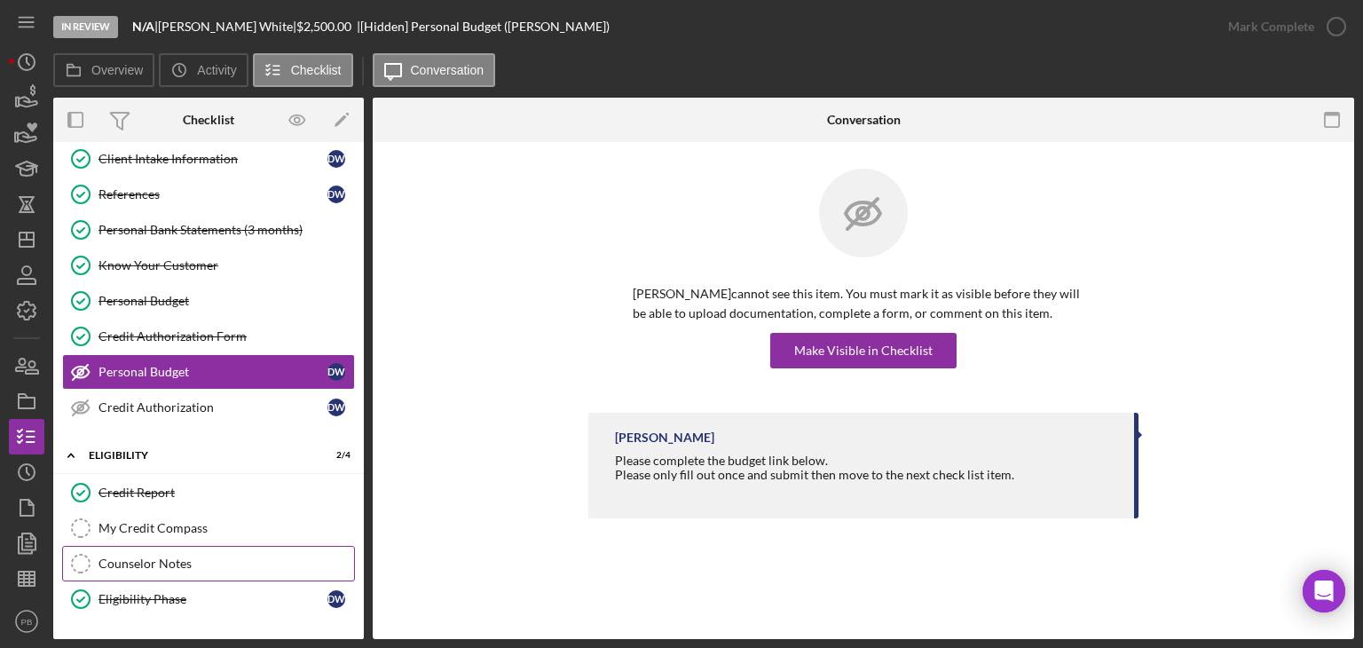
scroll to position [196, 0]
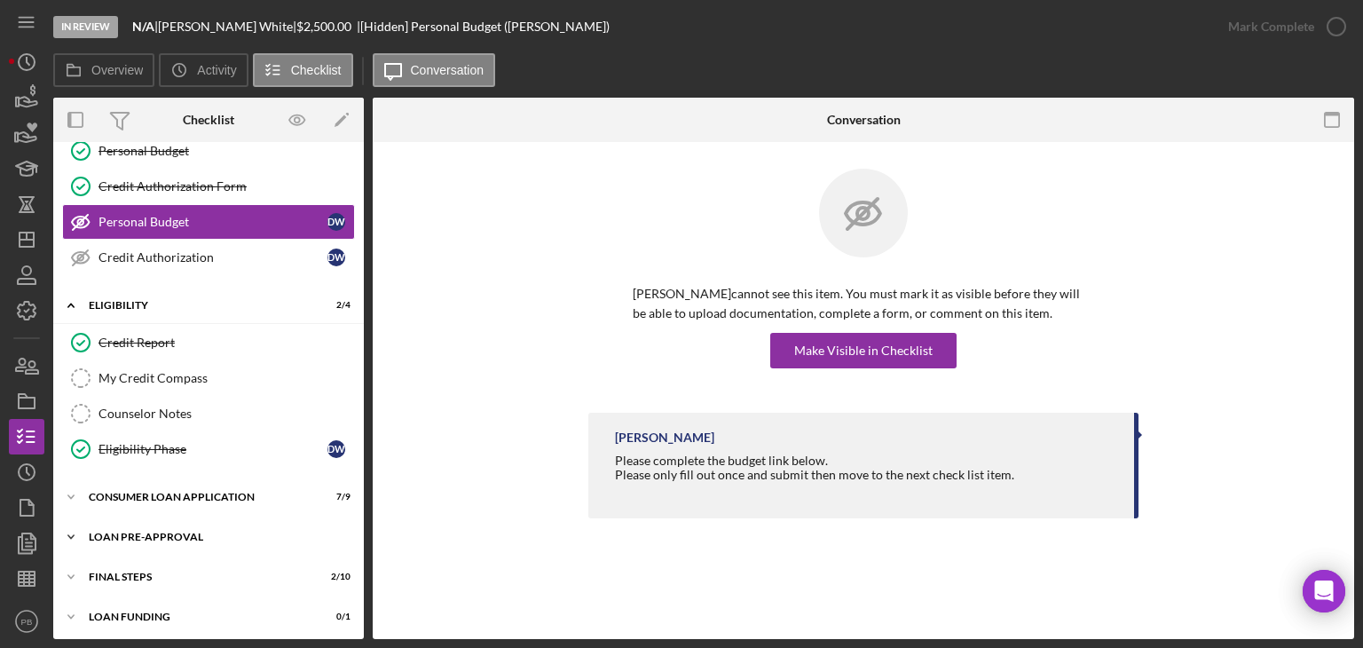
click at [150, 531] on div "Loan Pre-Approval" at bounding box center [215, 536] width 253 height 11
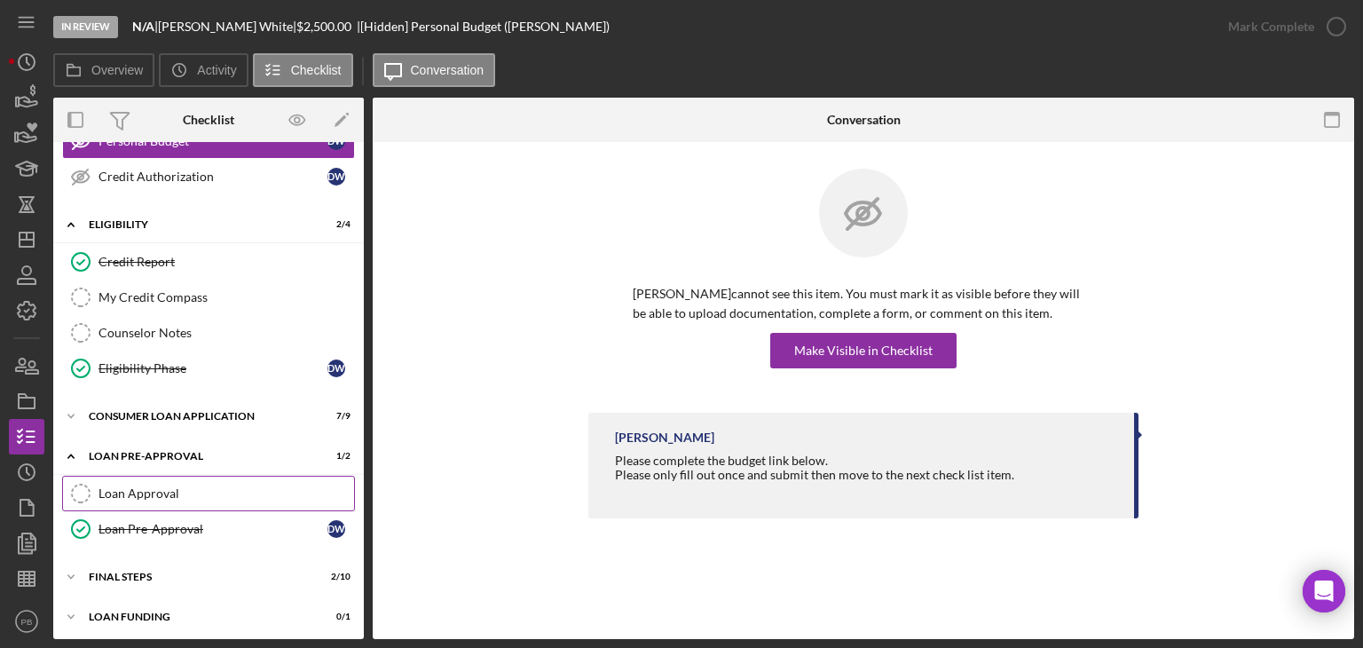
click at [150, 486] on div "Loan Approval" at bounding box center [225, 493] width 255 height 14
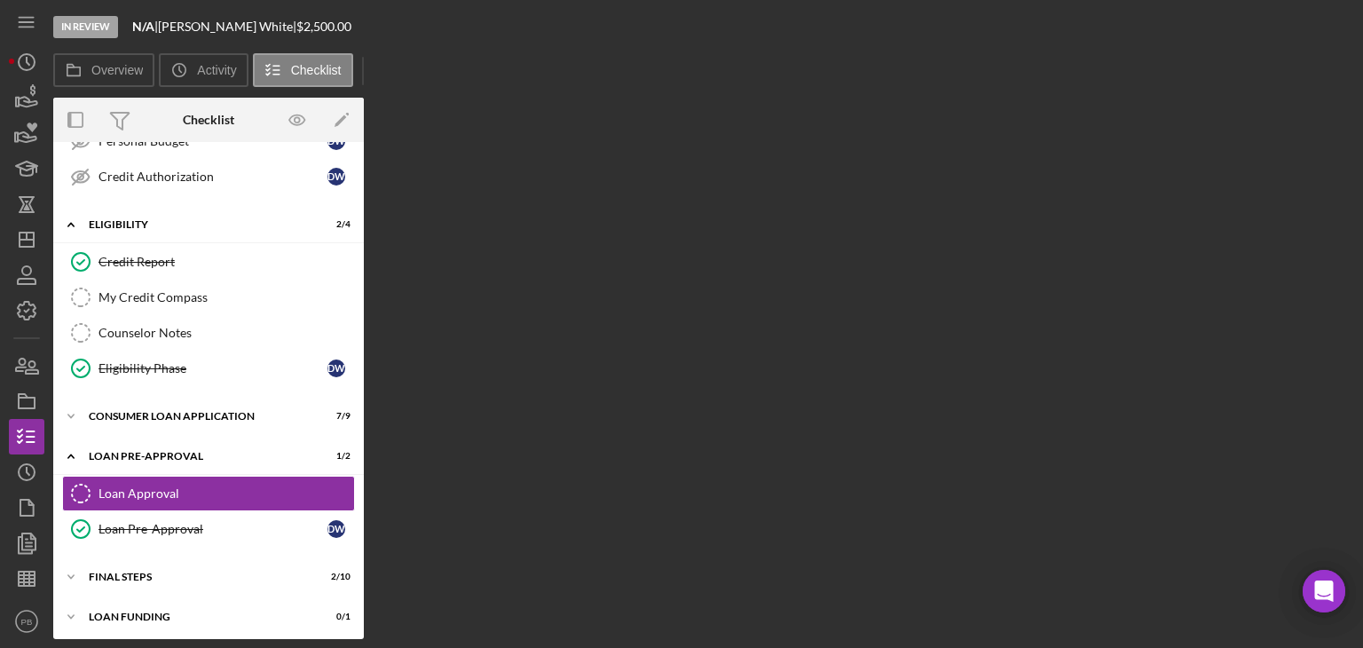
scroll to position [277, 0]
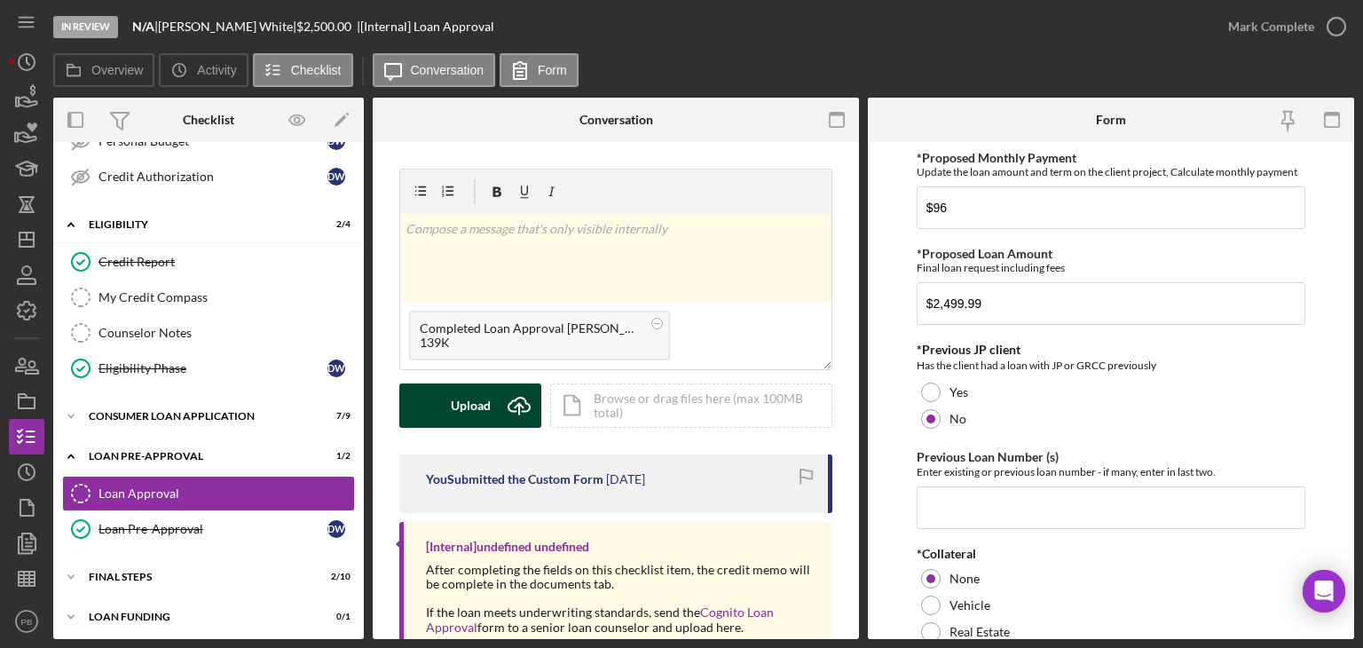
click at [472, 409] on div "Upload" at bounding box center [471, 405] width 40 height 44
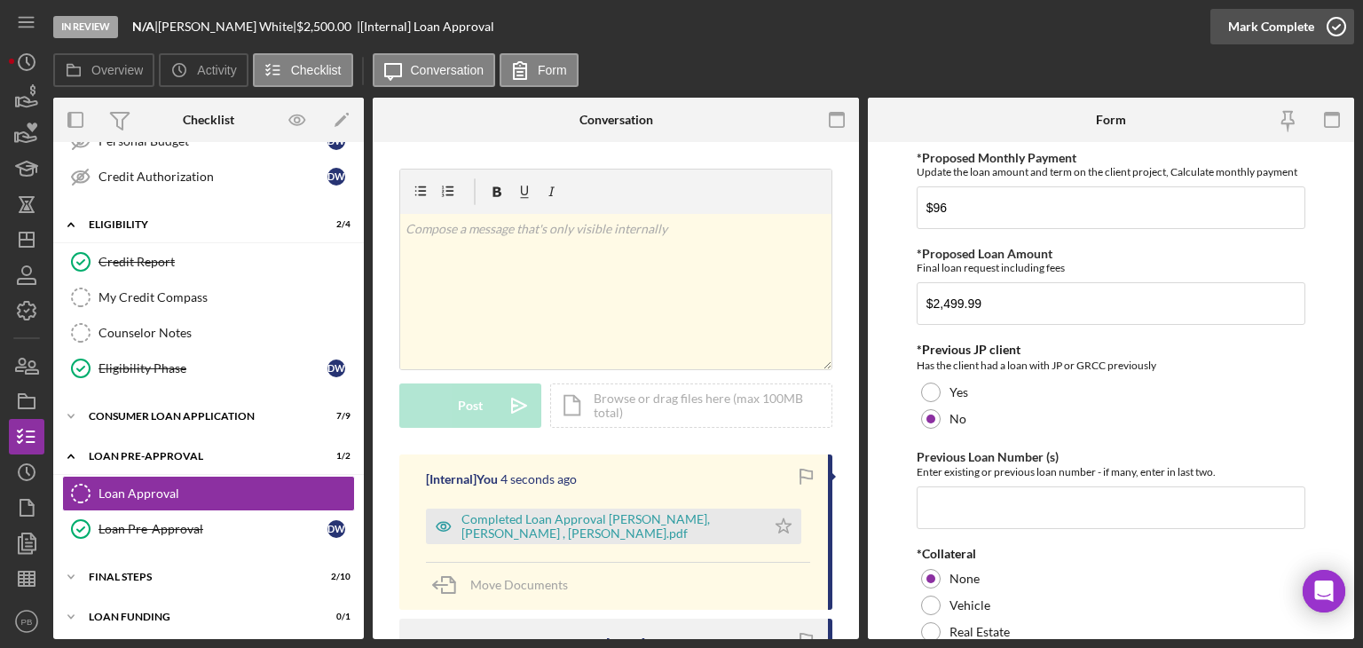
click at [1278, 31] on div "Mark Complete" at bounding box center [1271, 26] width 86 height 35
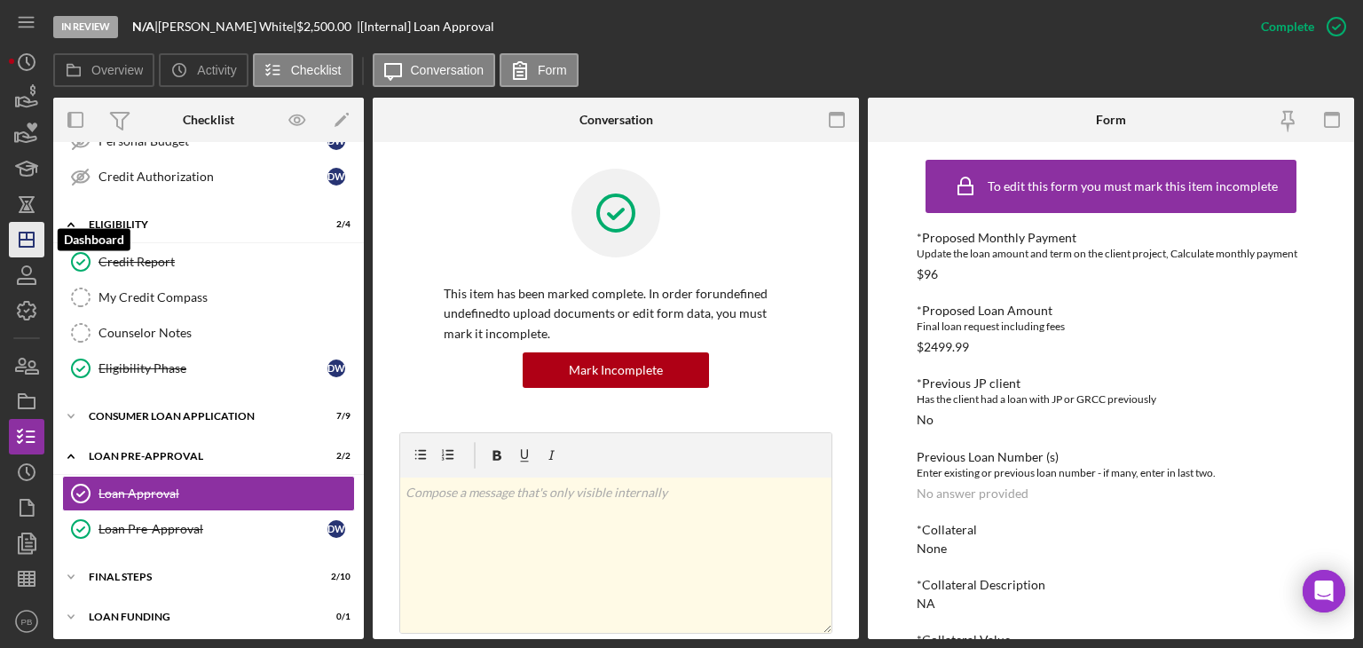
click at [32, 232] on polygon "button" at bounding box center [27, 239] width 14 height 14
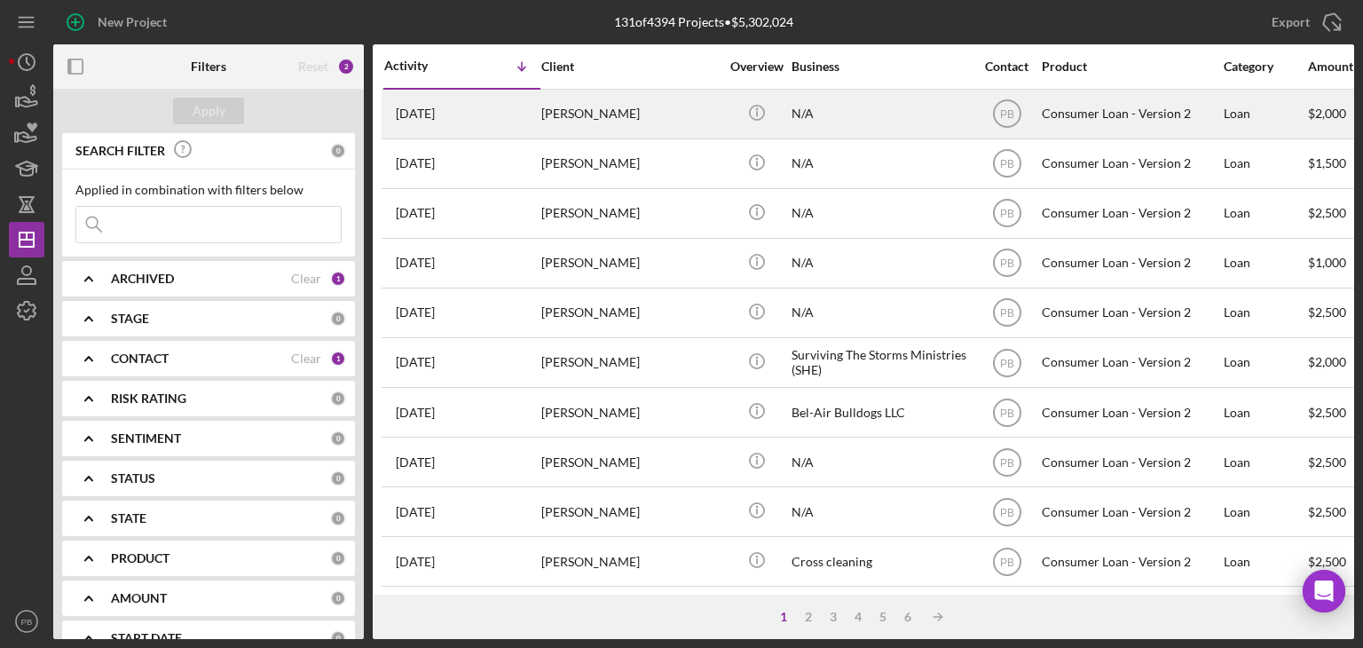
click at [613, 122] on div "[PERSON_NAME]" at bounding box center [629, 113] width 177 height 47
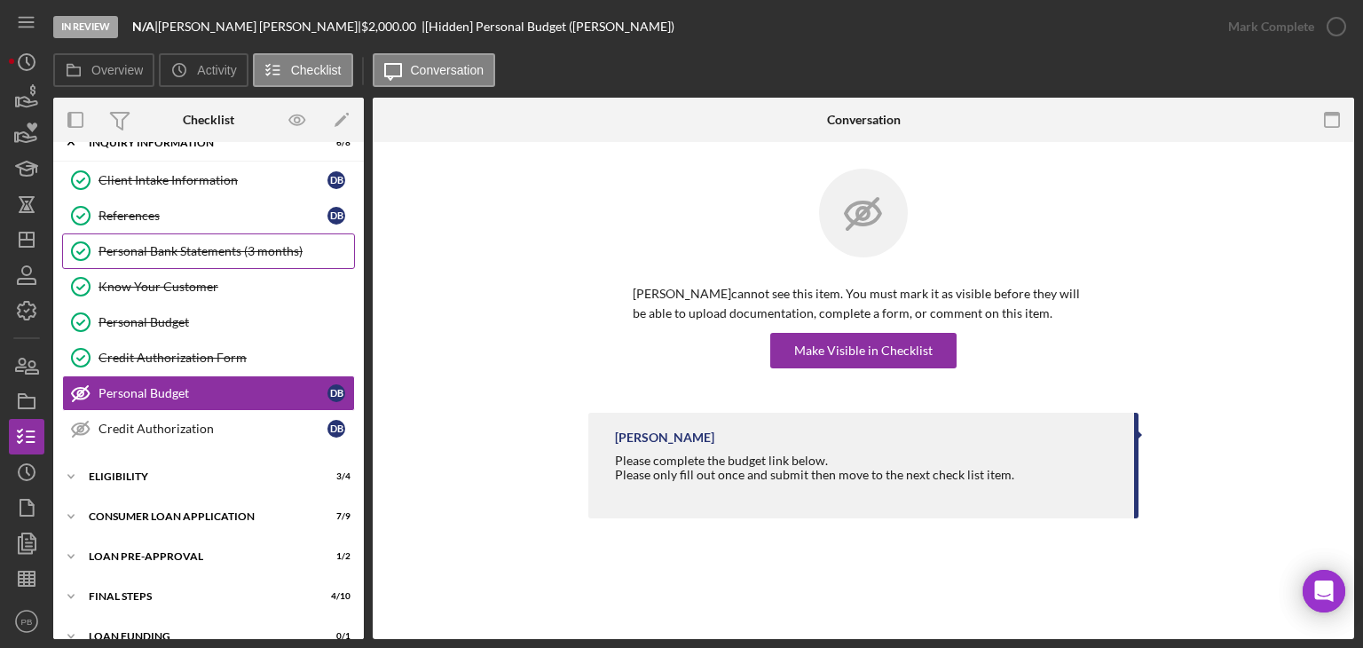
scroll to position [46, 0]
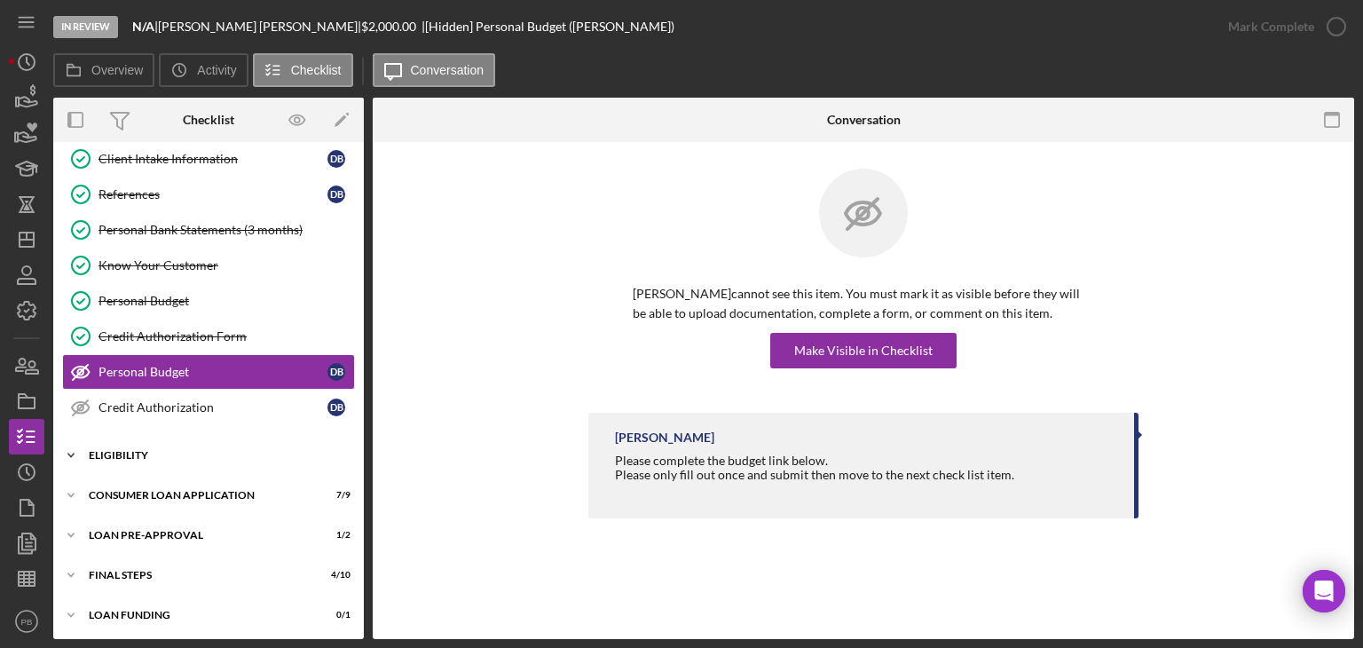
click at [140, 437] on div "Icon/Expander Eligibility 3 / 4" at bounding box center [208, 454] width 310 height 35
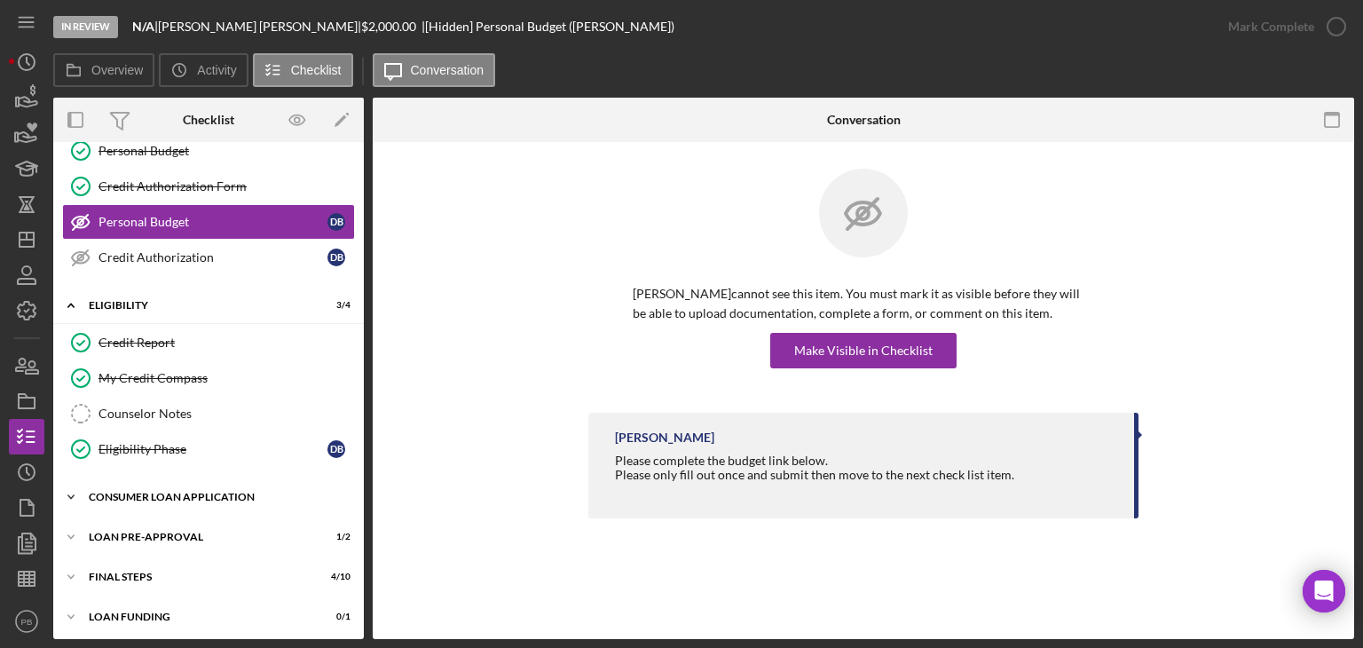
click at [169, 496] on div "Consumer Loan Application" at bounding box center [215, 496] width 253 height 11
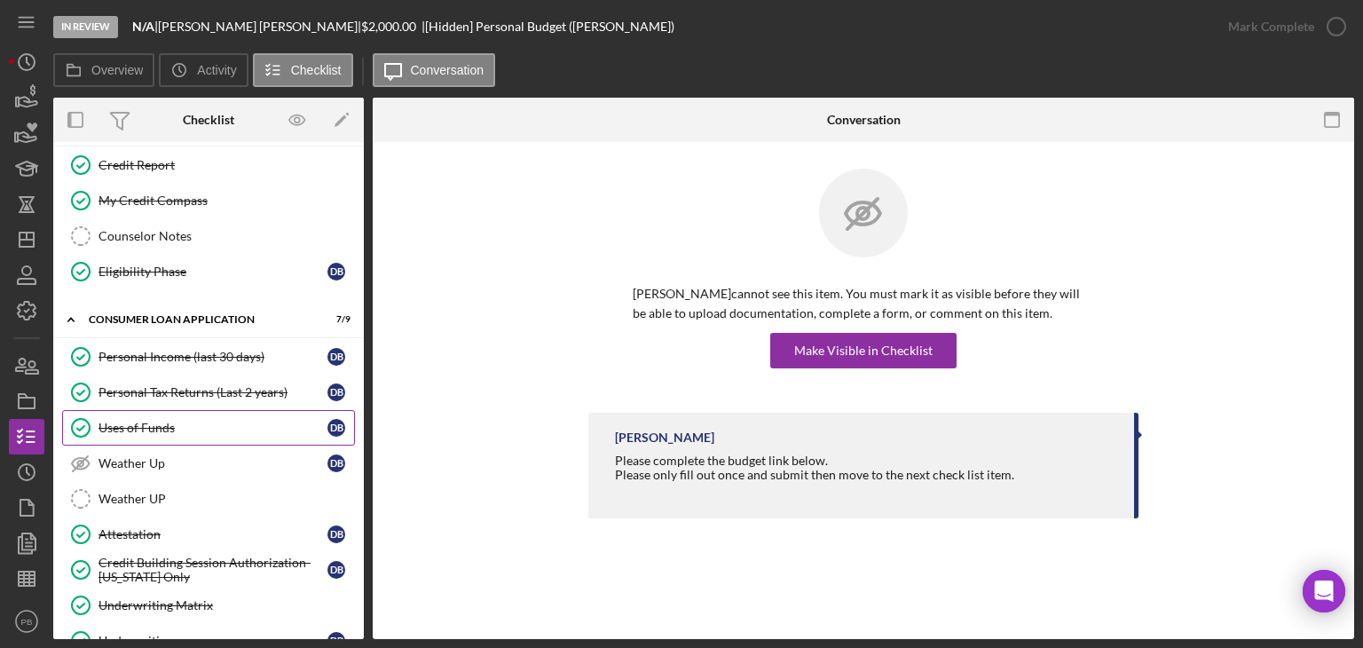
scroll to position [522, 0]
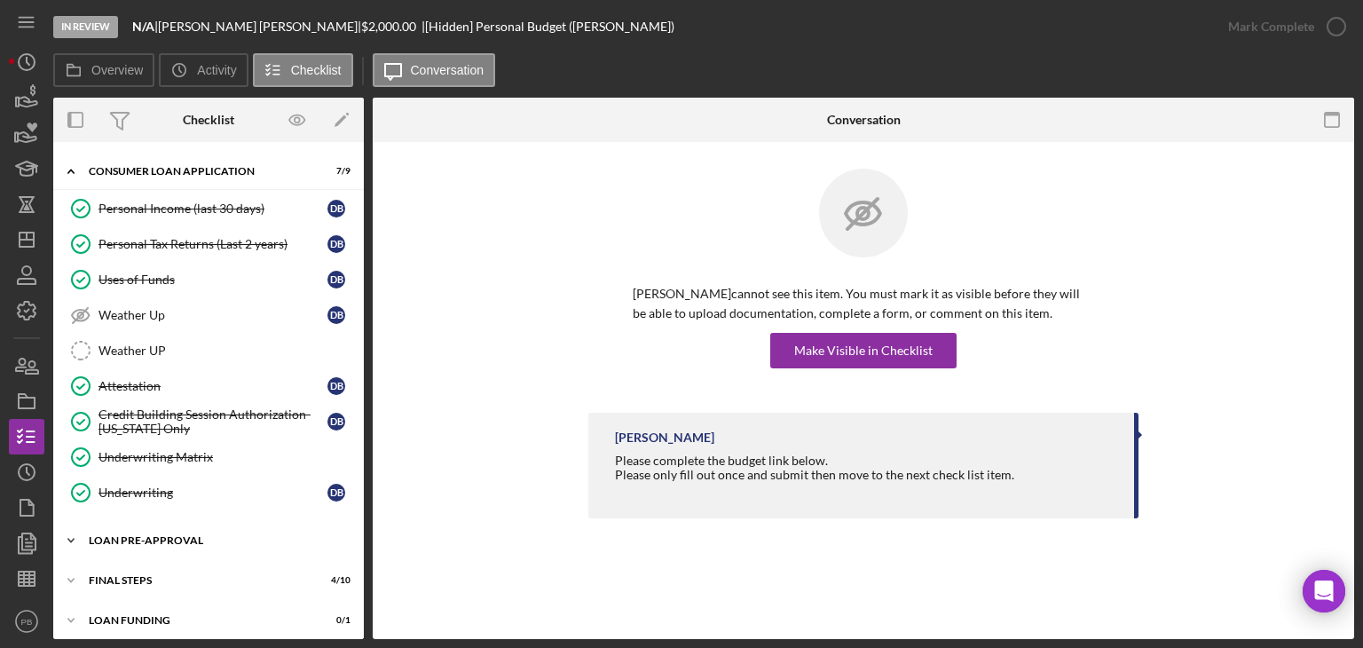
click at [142, 535] on div "Loan Pre-Approval" at bounding box center [215, 540] width 253 height 11
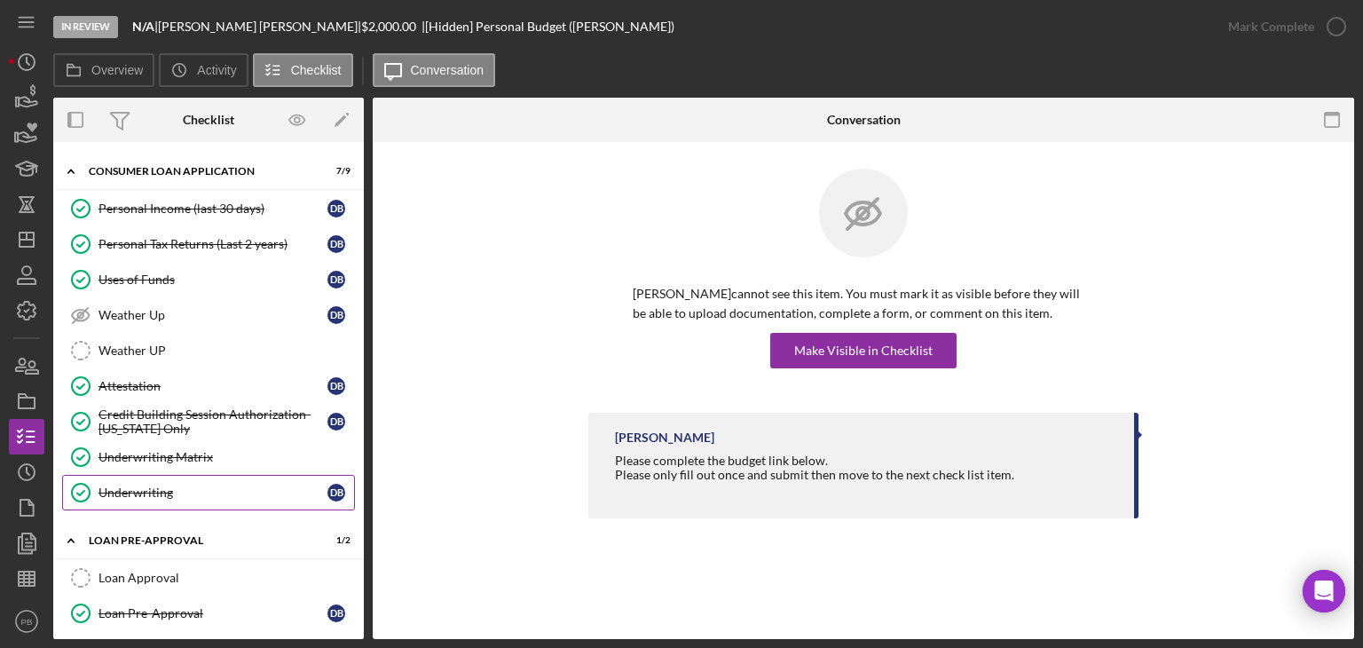
scroll to position [602, 0]
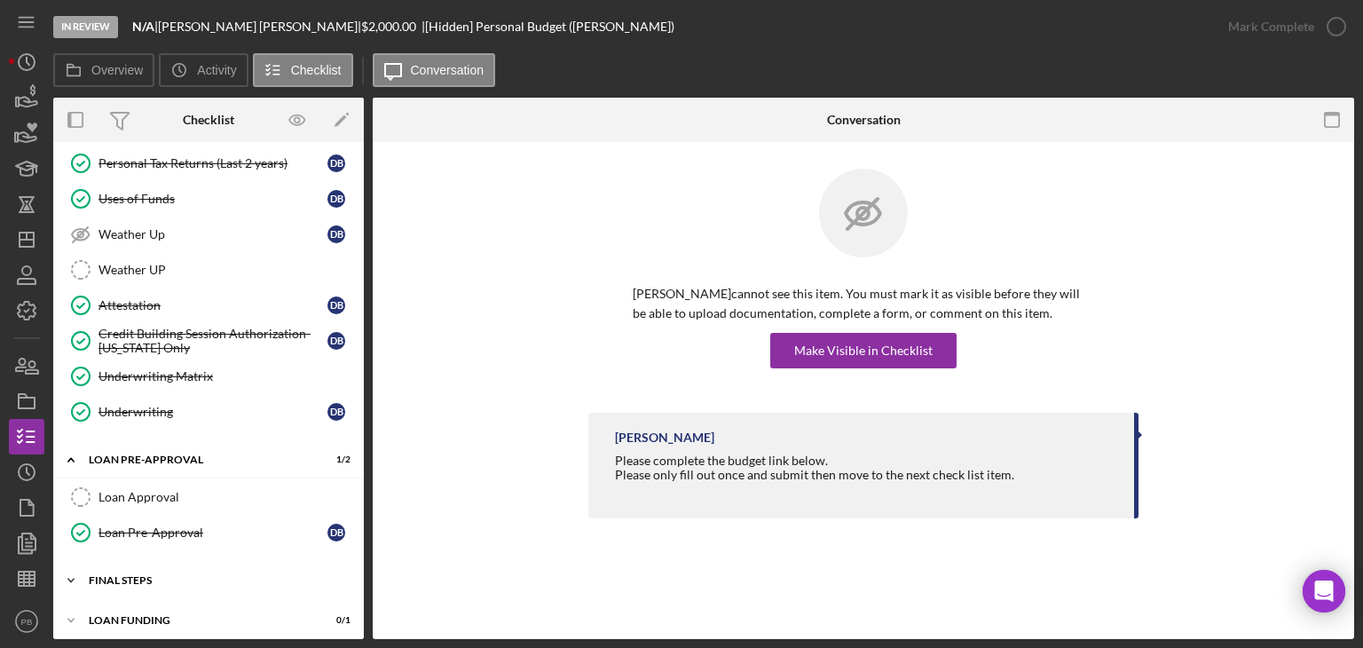
click at [130, 584] on div "Icon/Expander FINAL STEPS 4 / 10" at bounding box center [208, 579] width 310 height 35
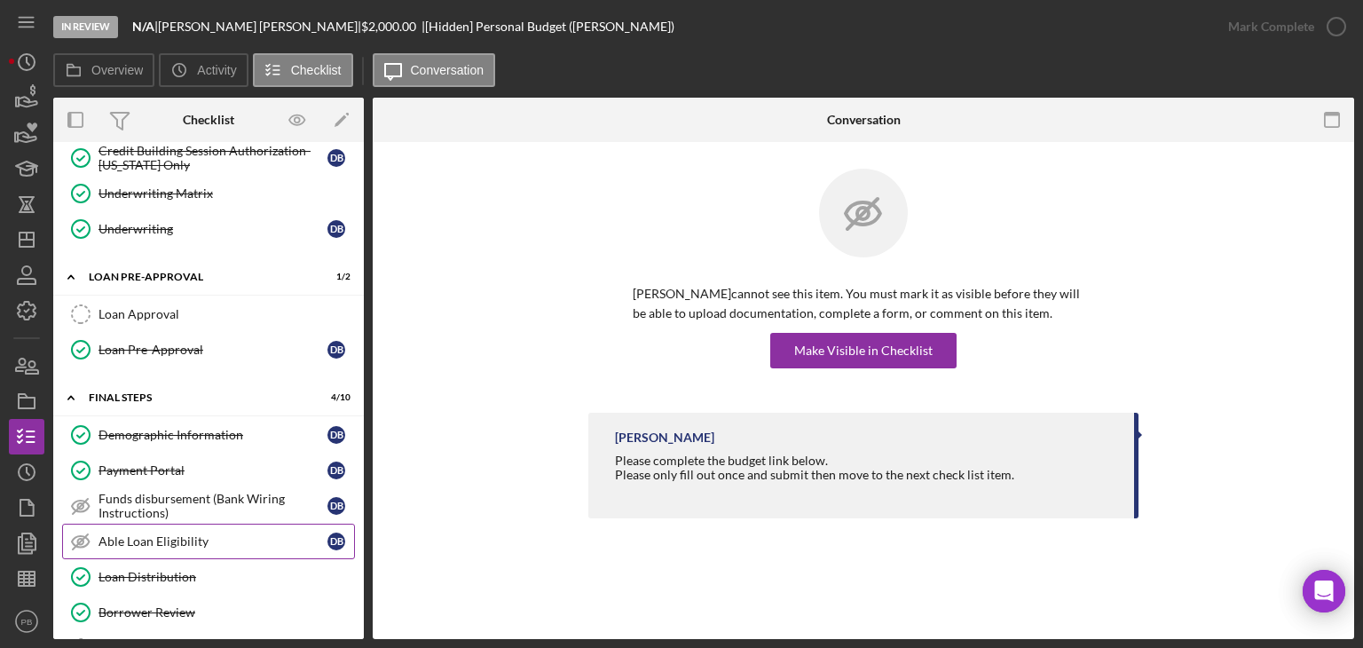
scroll to position [963, 0]
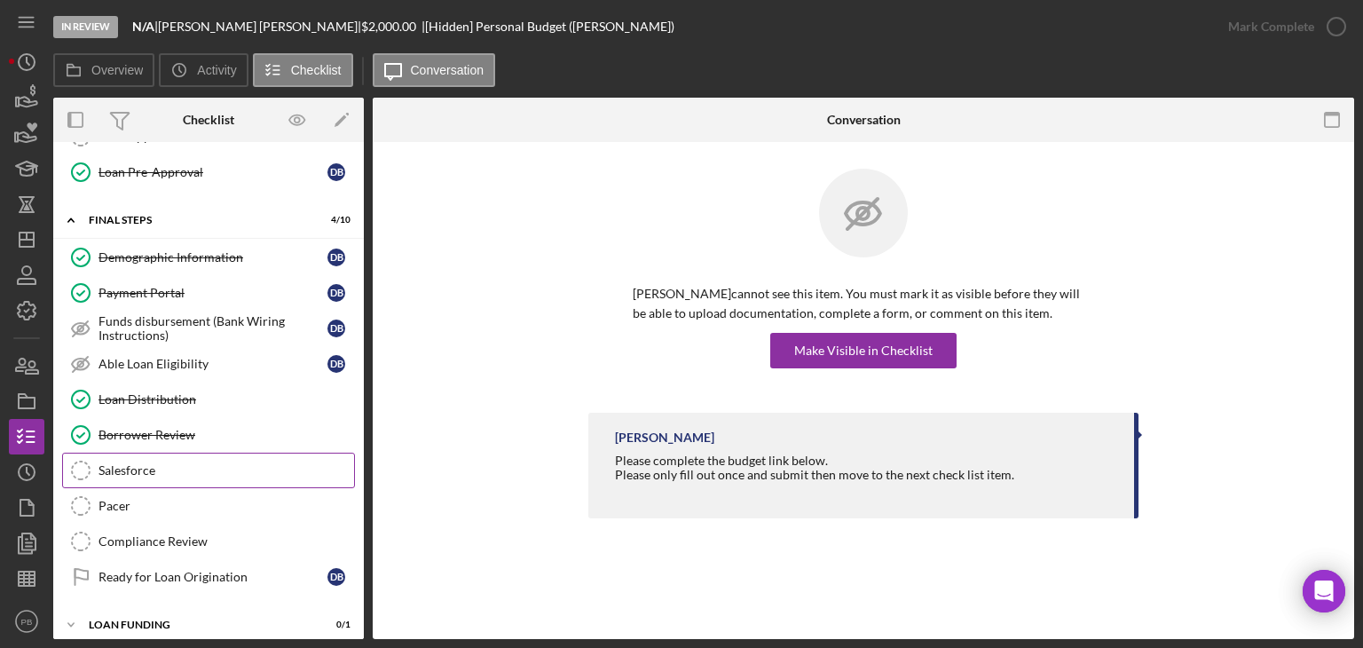
click at [122, 469] on link "Salesforce Salesforce" at bounding box center [208, 469] width 293 height 35
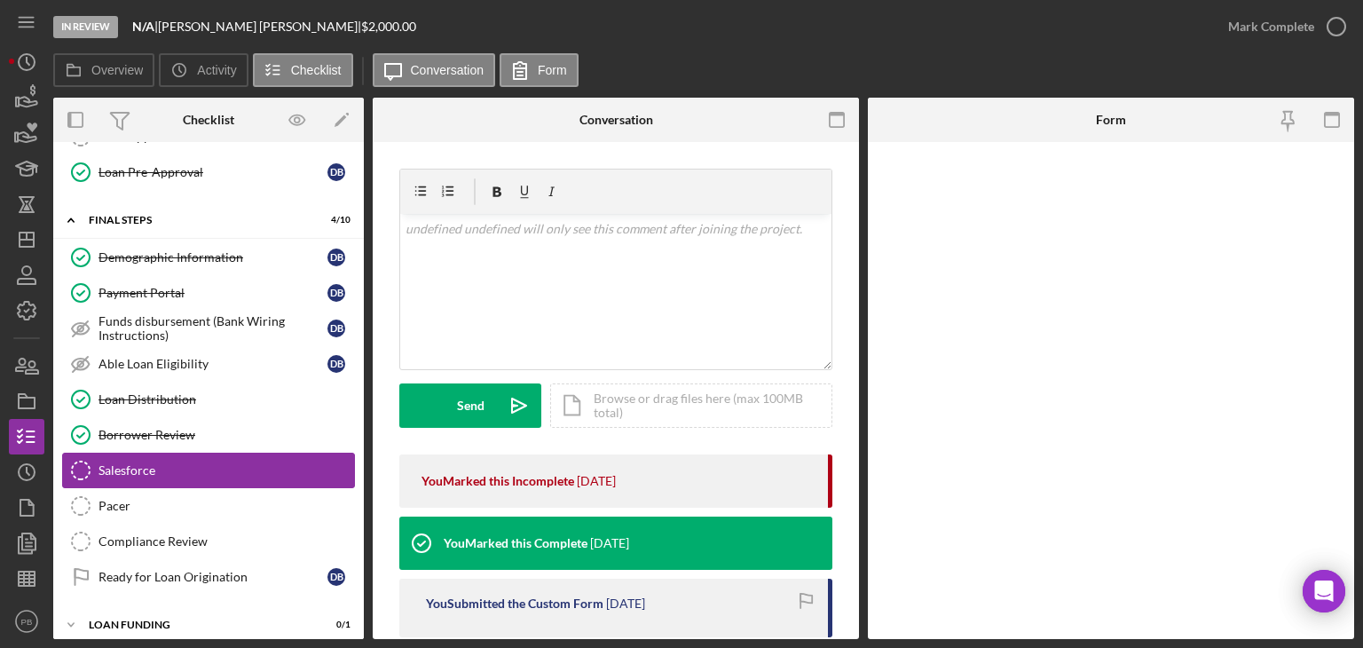
scroll to position [963, 0]
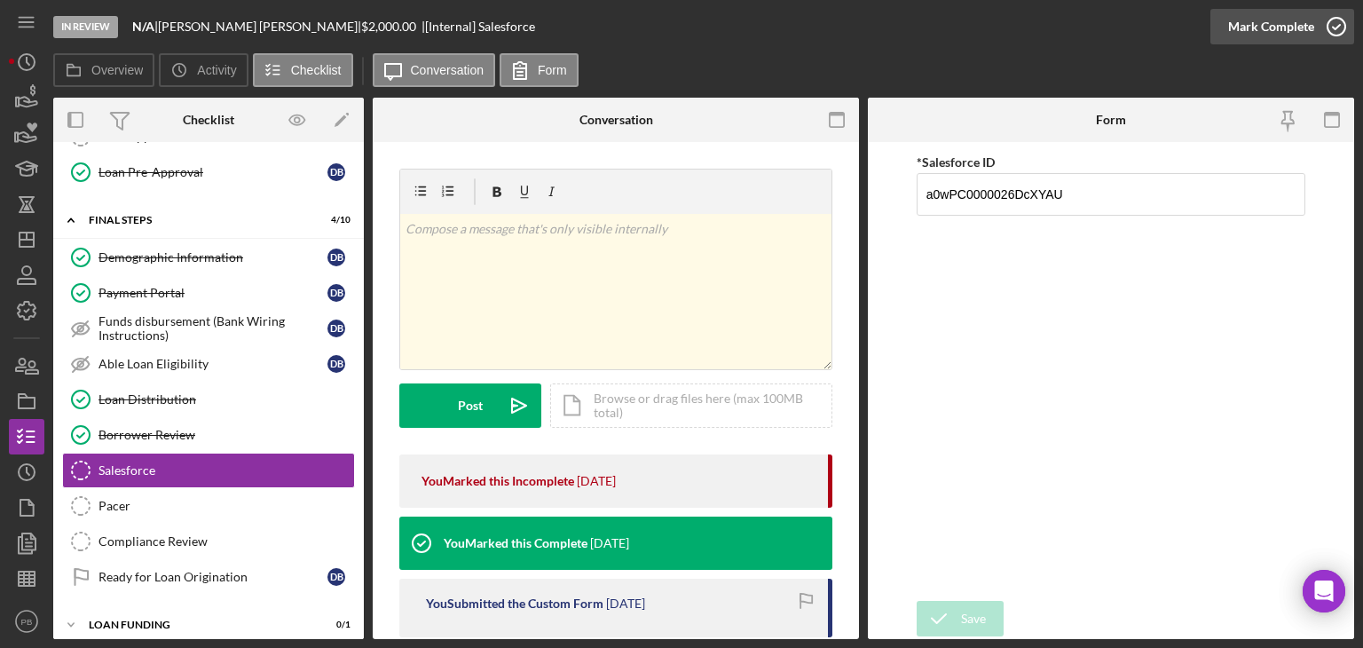
click at [1268, 29] on div "Mark Complete" at bounding box center [1271, 26] width 86 height 35
